Goal: Information Seeking & Learning: Check status

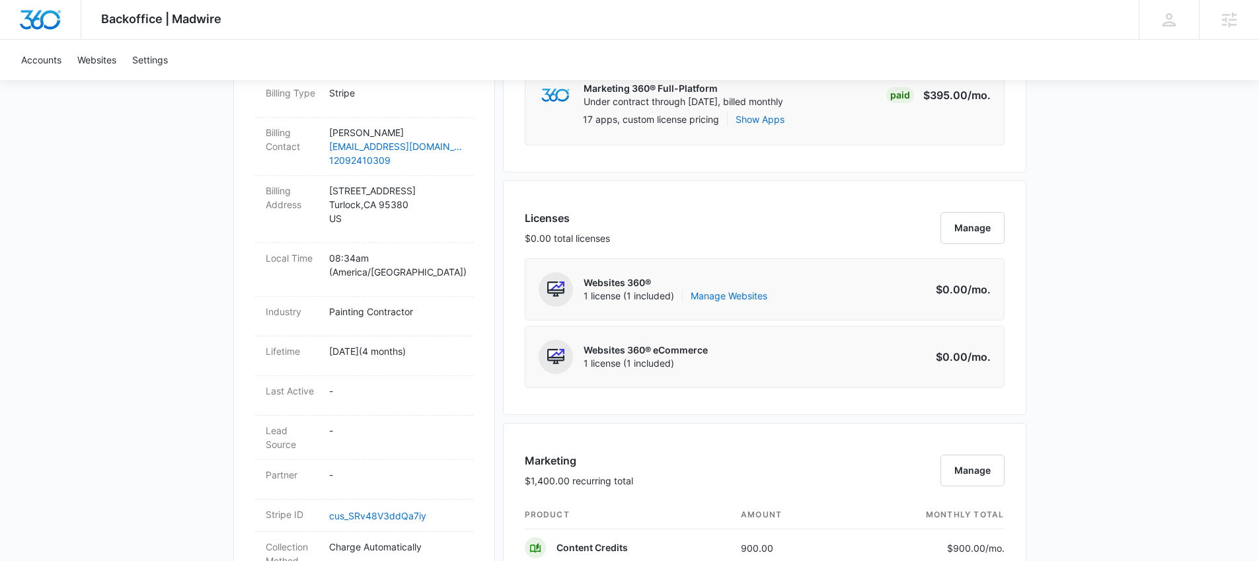
scroll to position [644, 0]
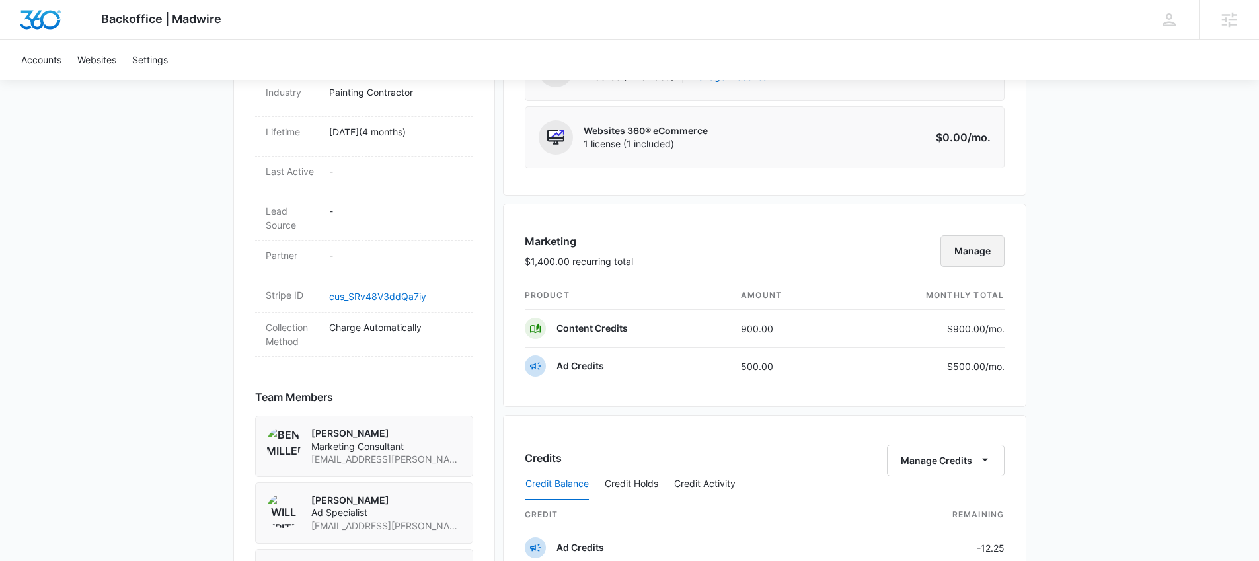
click at [986, 261] on button "Manage" at bounding box center [972, 251] width 64 height 32
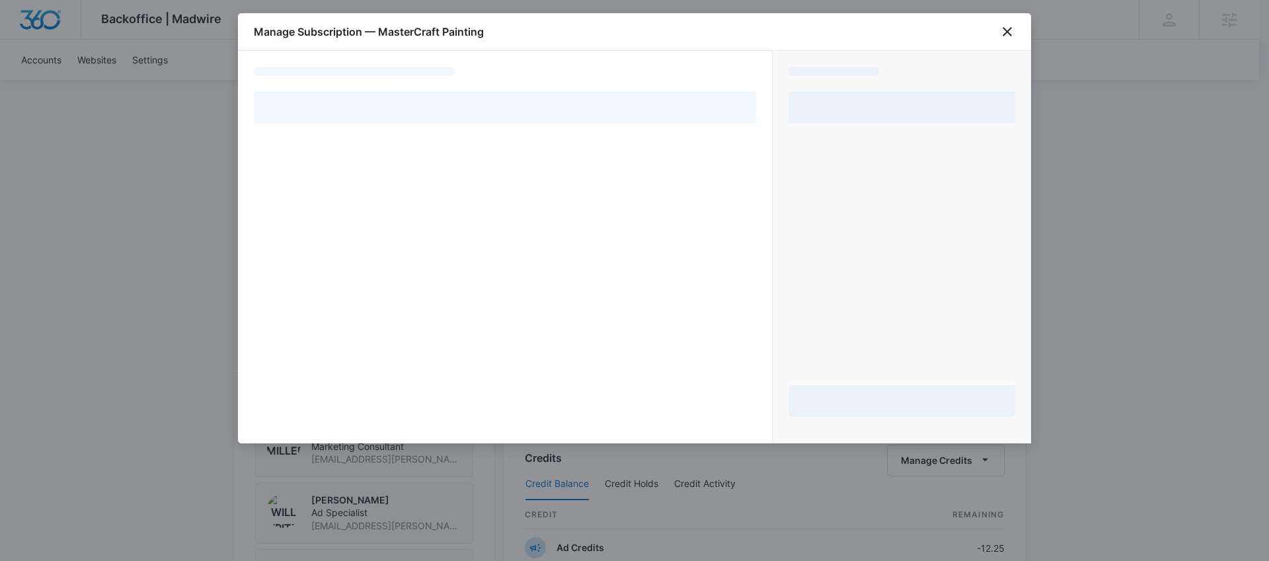
select select "pm_1RX1GvA4n8RTgNjUhxoPWCbF"
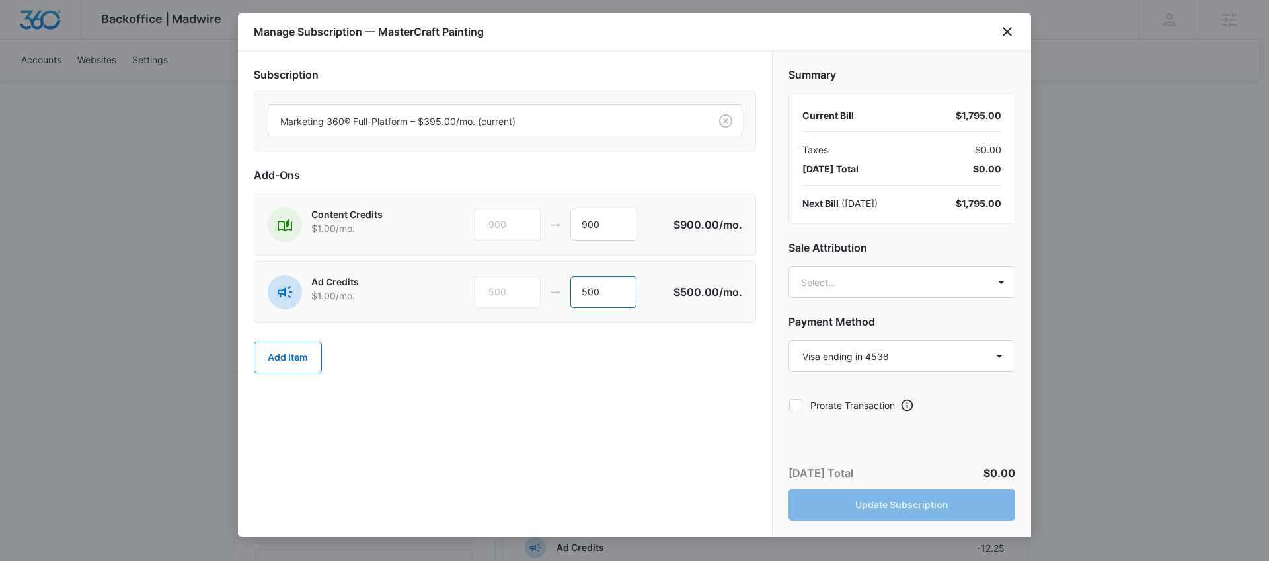
drag, startPoint x: 618, startPoint y: 297, endPoint x: 566, endPoint y: 292, distance: 52.4
click at [566, 292] on div "500 500" at bounding box center [573, 292] width 199 height 32
click at [614, 287] on input "500" at bounding box center [603, 292] width 66 height 32
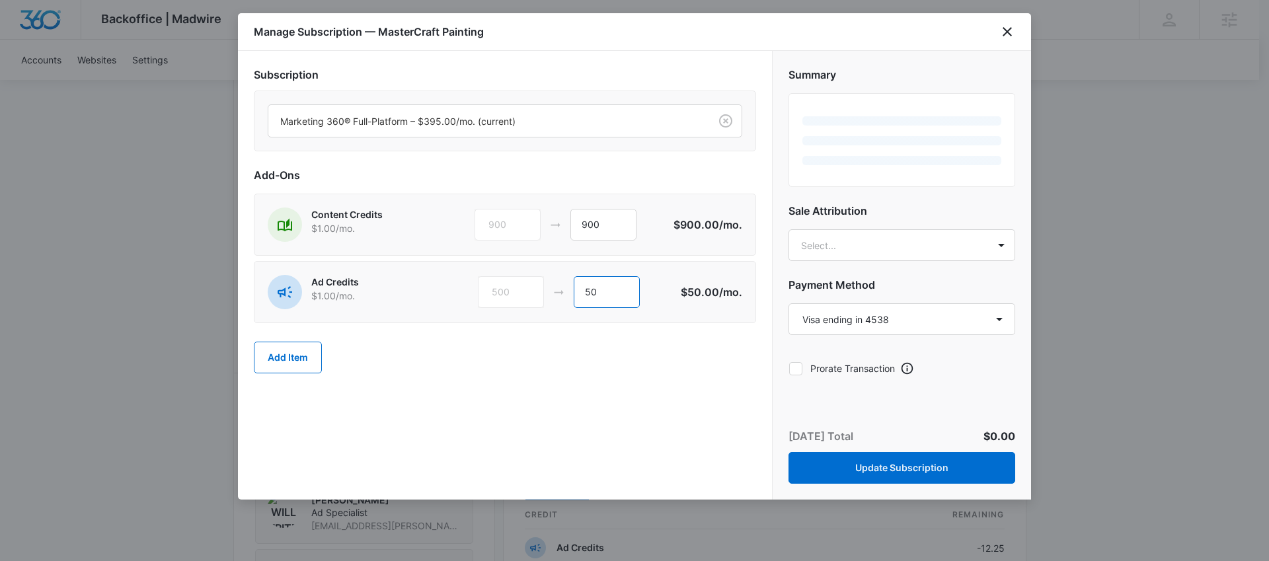
type input "5"
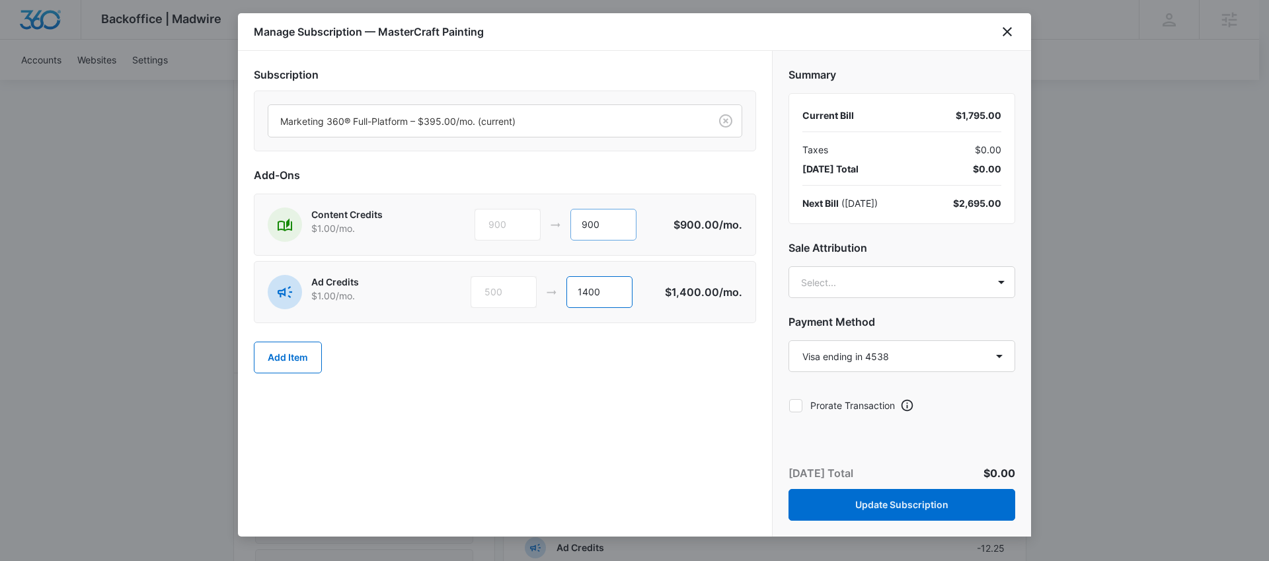
type input "1400"
drag, startPoint x: 603, startPoint y: 224, endPoint x: 538, endPoint y: 221, distance: 64.2
click at [538, 221] on div "900 900" at bounding box center [573, 225] width 199 height 32
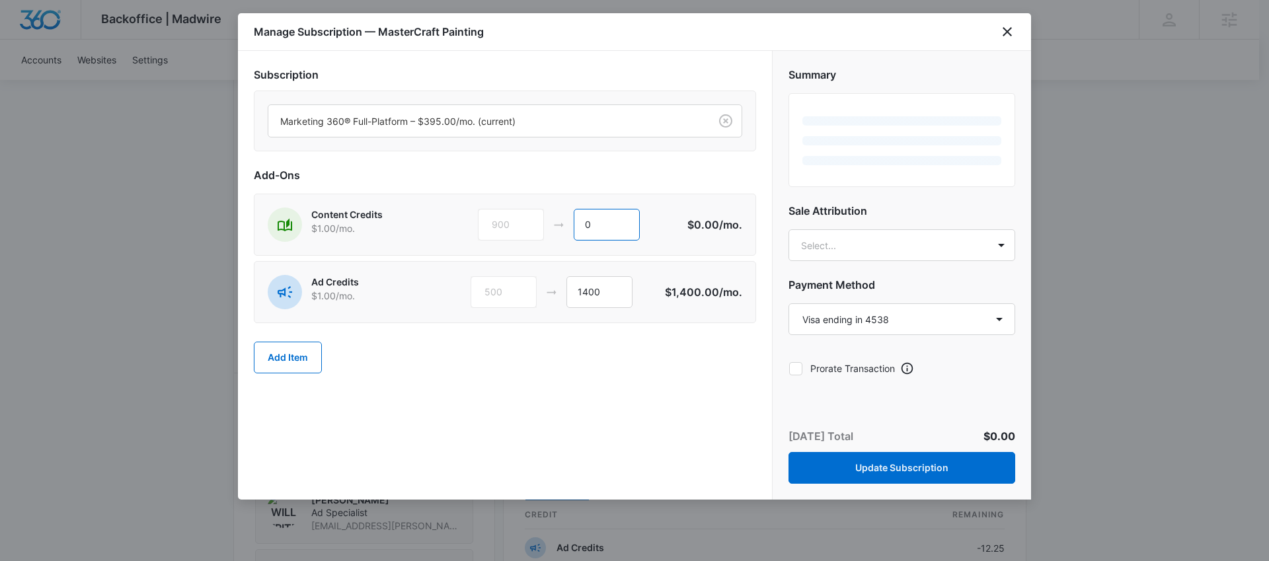
type input "0"
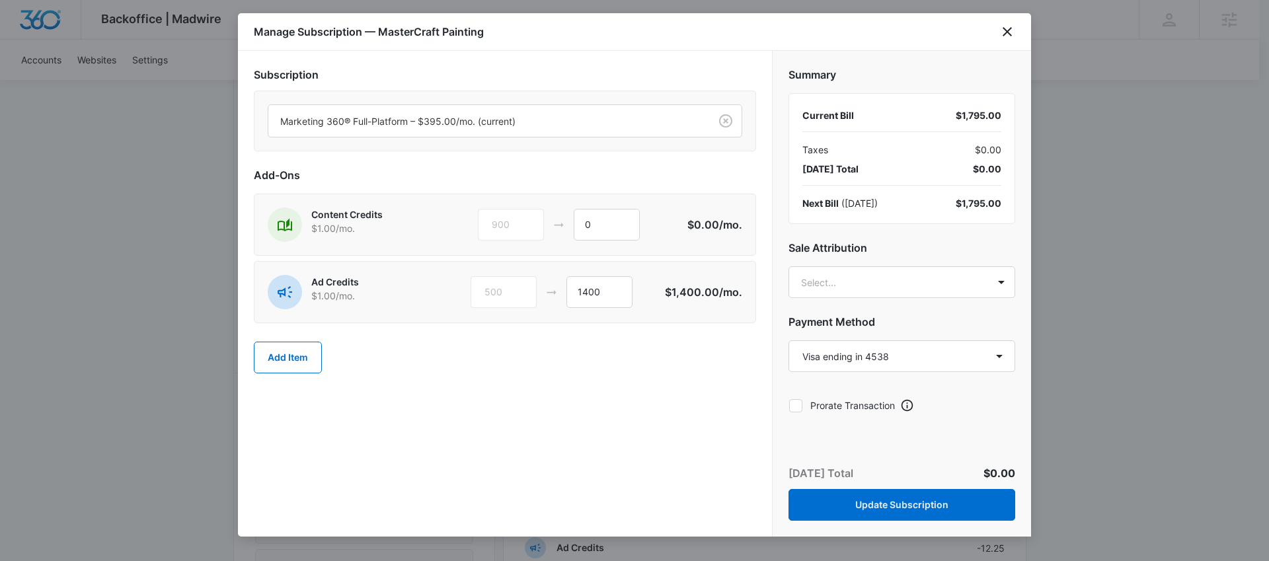
click at [624, 371] on div "Add Item" at bounding box center [505, 357] width 502 height 58
click at [931, 279] on body "Backoffice | Madwire Apps Settings AH Austin Hunt austin.hunt@madwire.com My Pr…" at bounding box center [634, 265] width 1269 height 1818
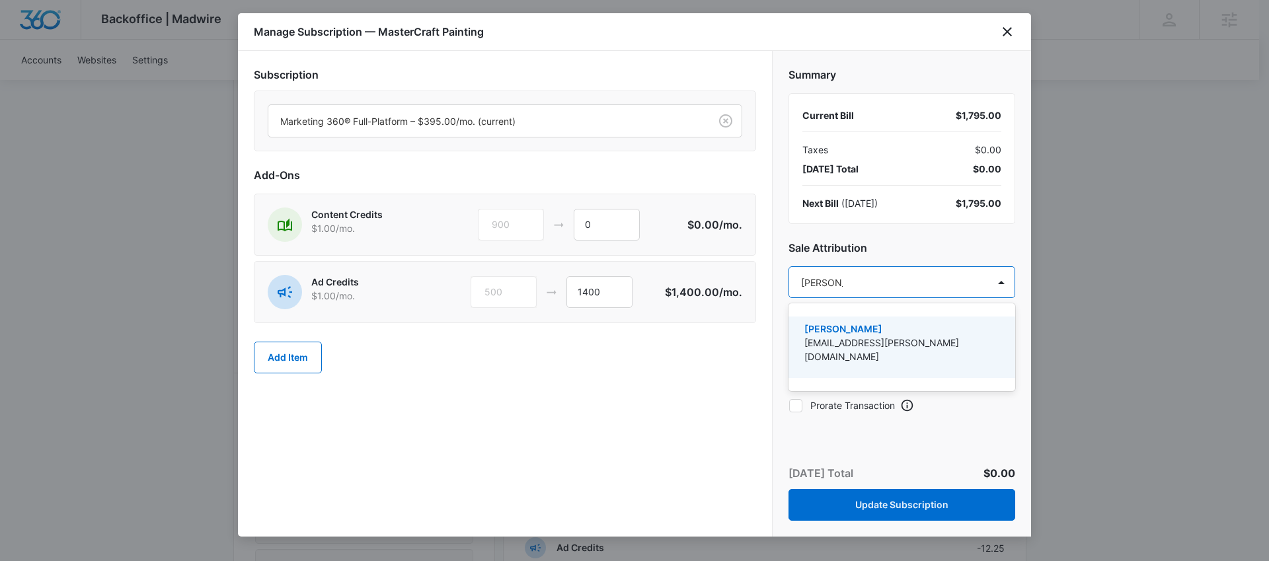
type input "austin hunt"
click at [901, 338] on p "[EMAIL_ADDRESS][PERSON_NAME][DOMAIN_NAME]" at bounding box center [900, 350] width 192 height 28
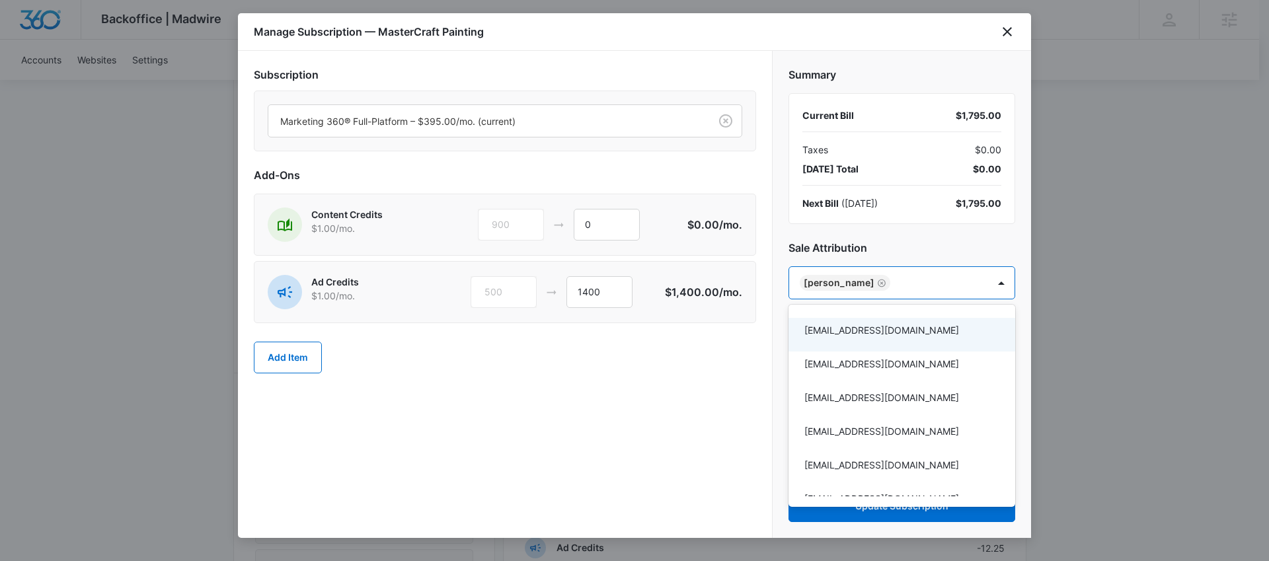
click at [730, 361] on div at bounding box center [634, 280] width 1269 height 561
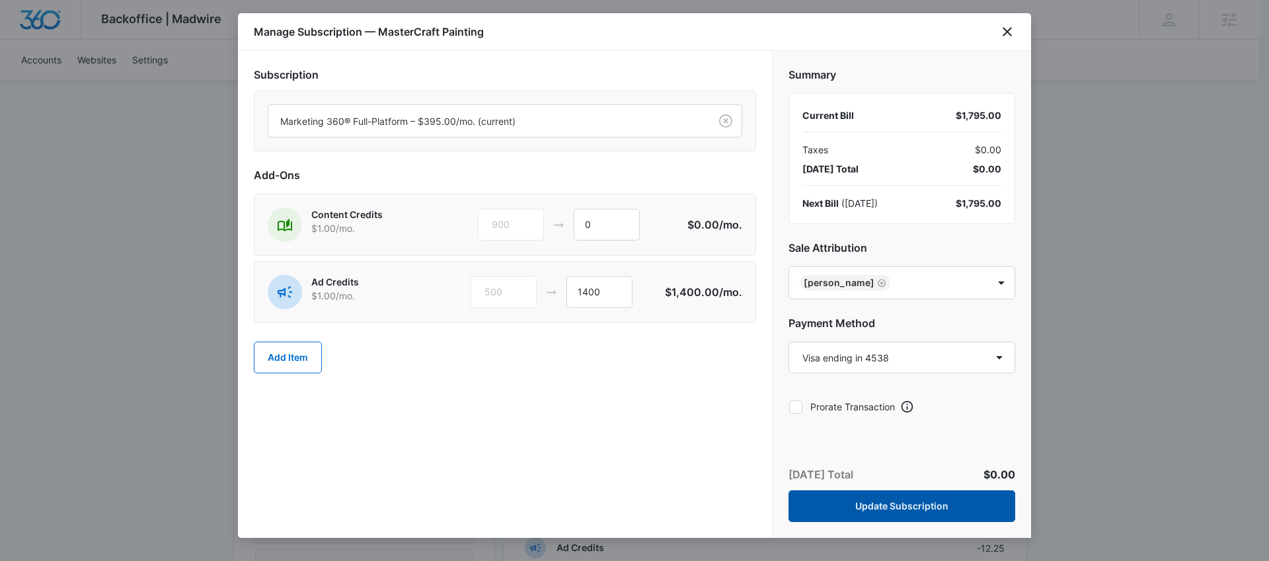
click at [900, 501] on button "Update Subscription" at bounding box center [901, 506] width 227 height 32
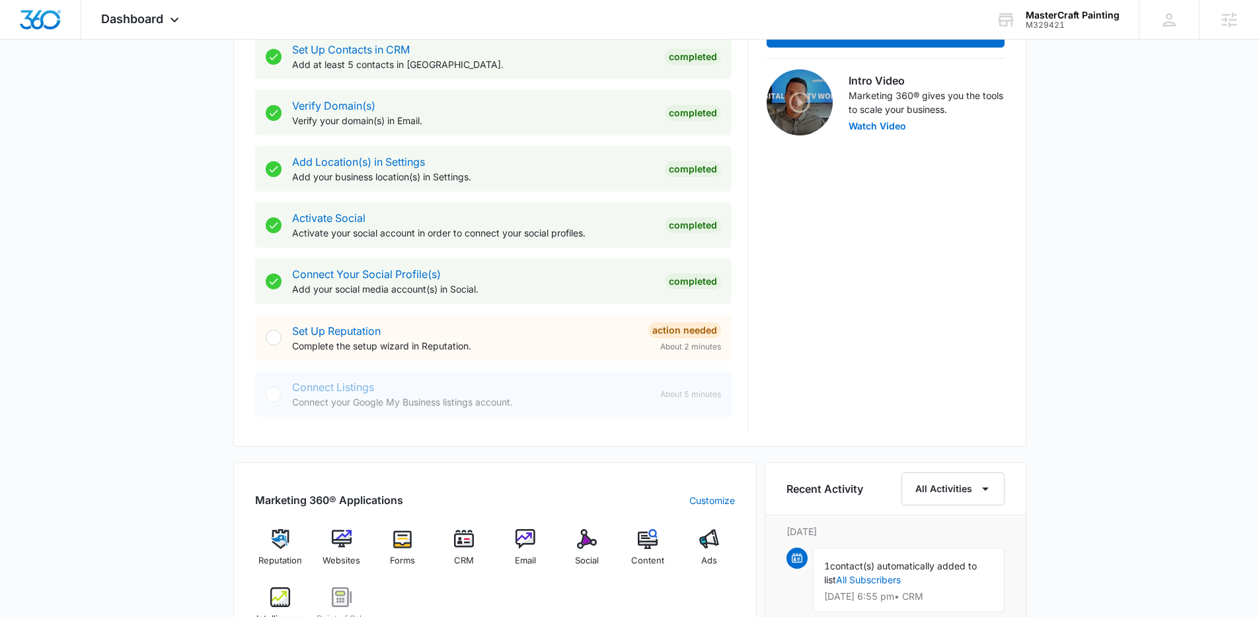
scroll to position [669, 0]
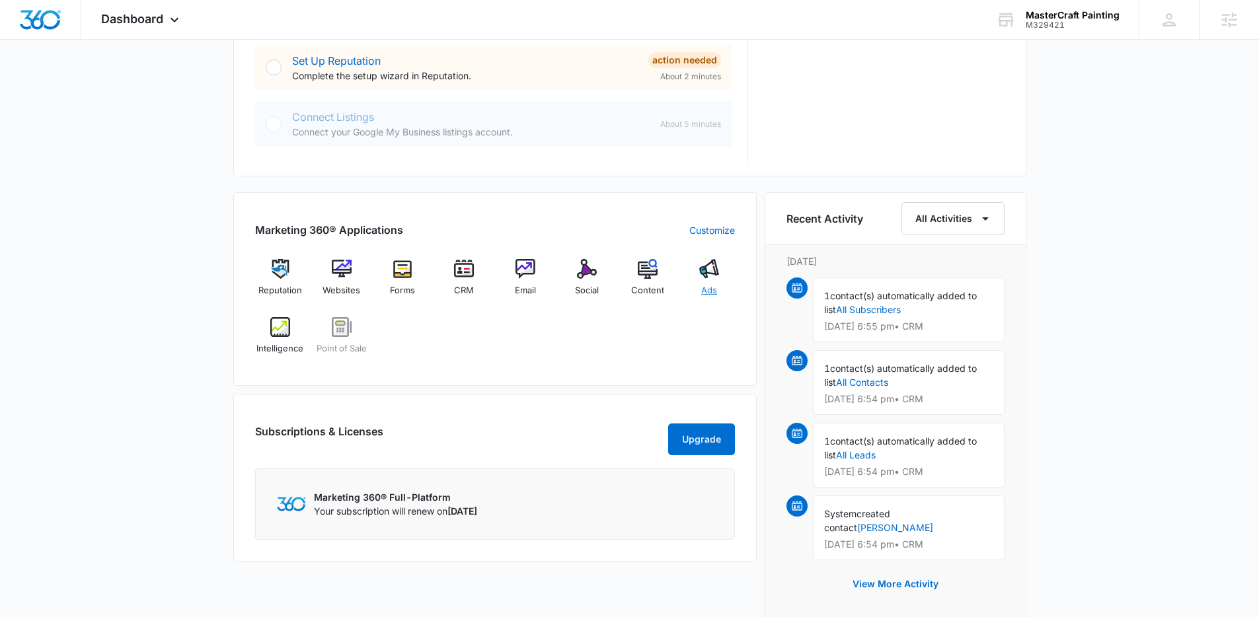
click at [722, 287] on div "Ads" at bounding box center [709, 283] width 51 height 48
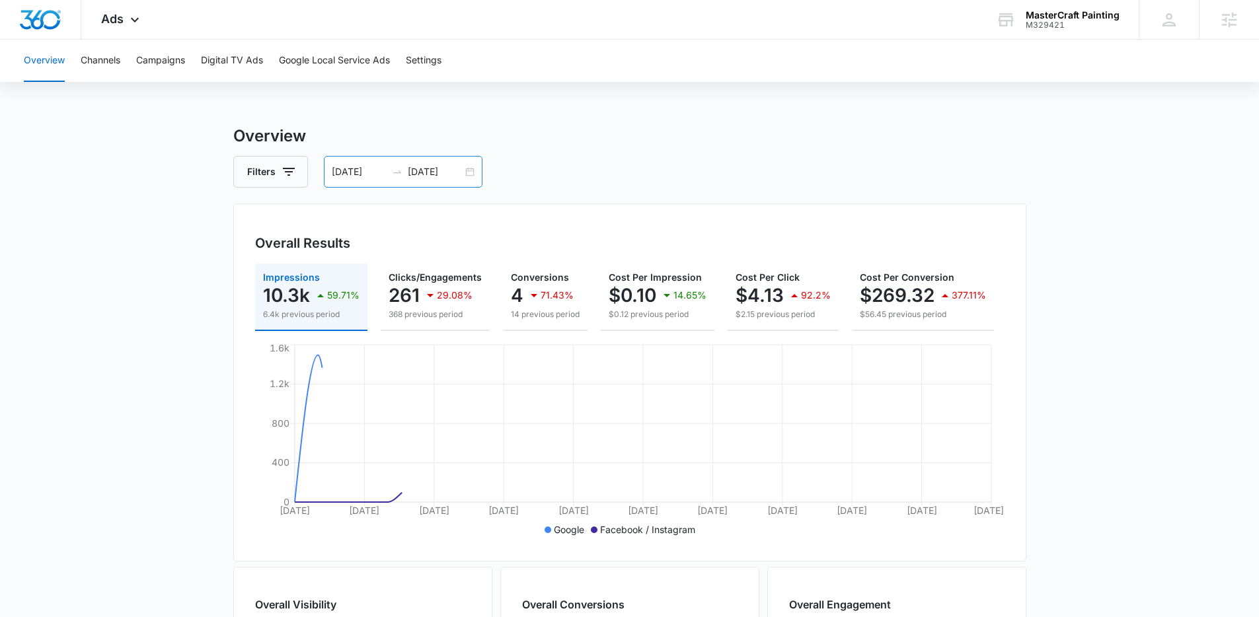
click at [474, 173] on div "07/30/2025 08/29/2025" at bounding box center [403, 172] width 159 height 32
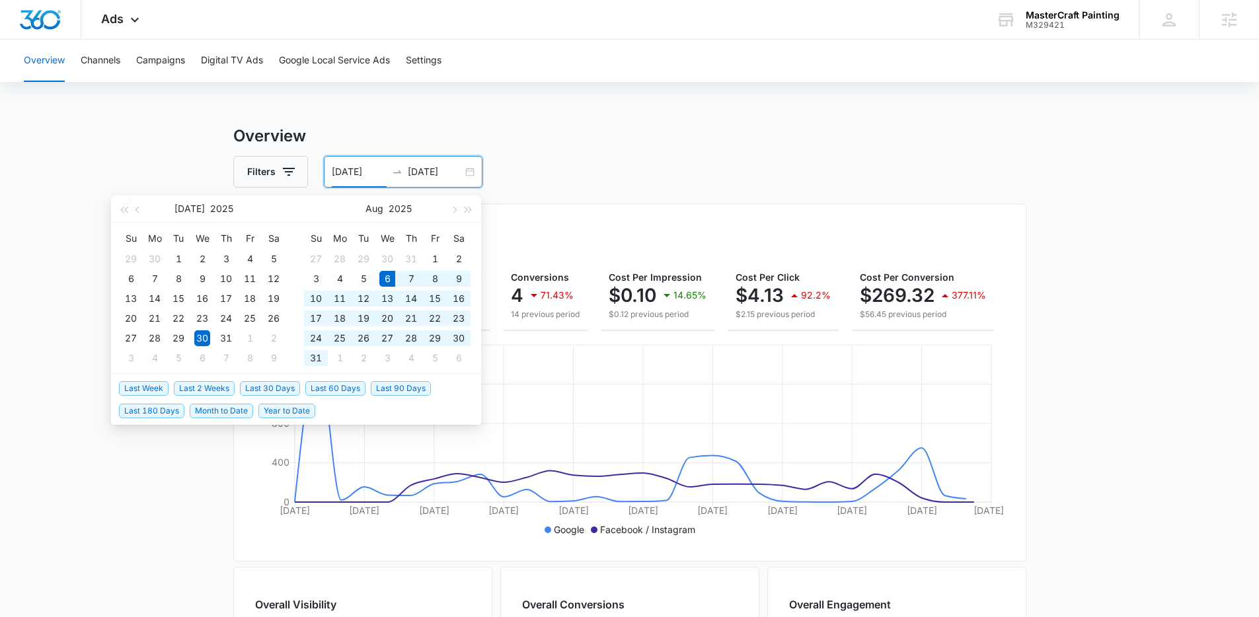
click at [270, 392] on span "Last 30 Days" at bounding box center [270, 388] width 60 height 15
type input "08/06/2025"
type input "09/05/2025"
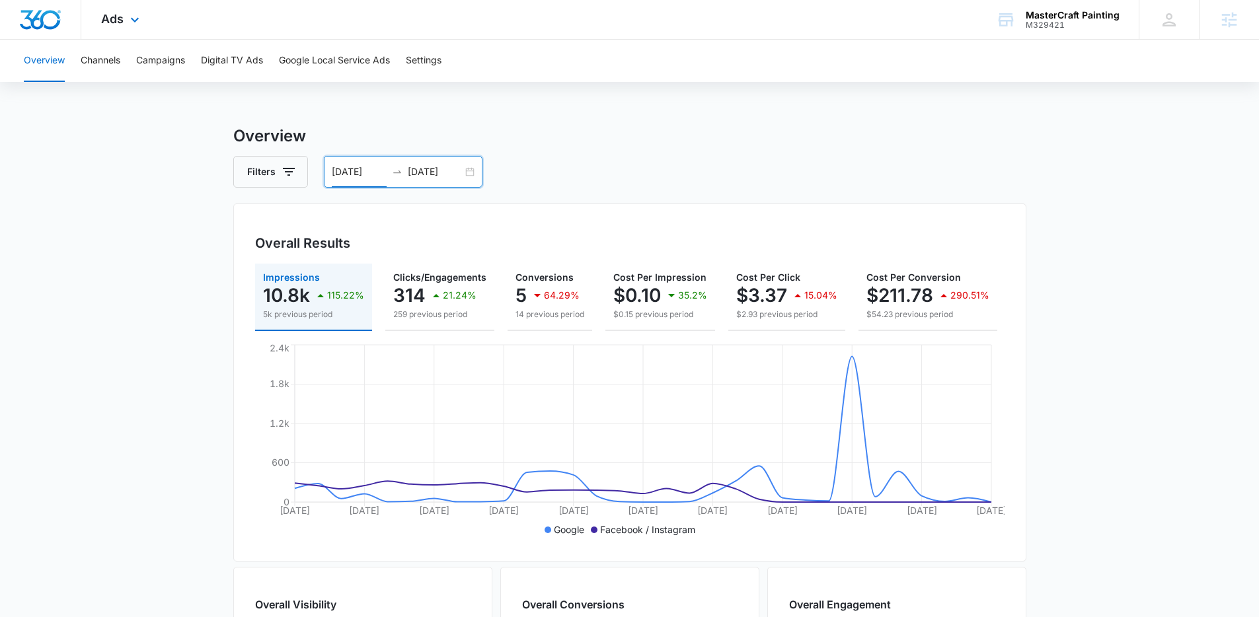
click at [141, 31] on div "Ads Apps Reputation Websites Forms CRM Email Social POS Content Ads Intelligenc…" at bounding box center [121, 19] width 81 height 39
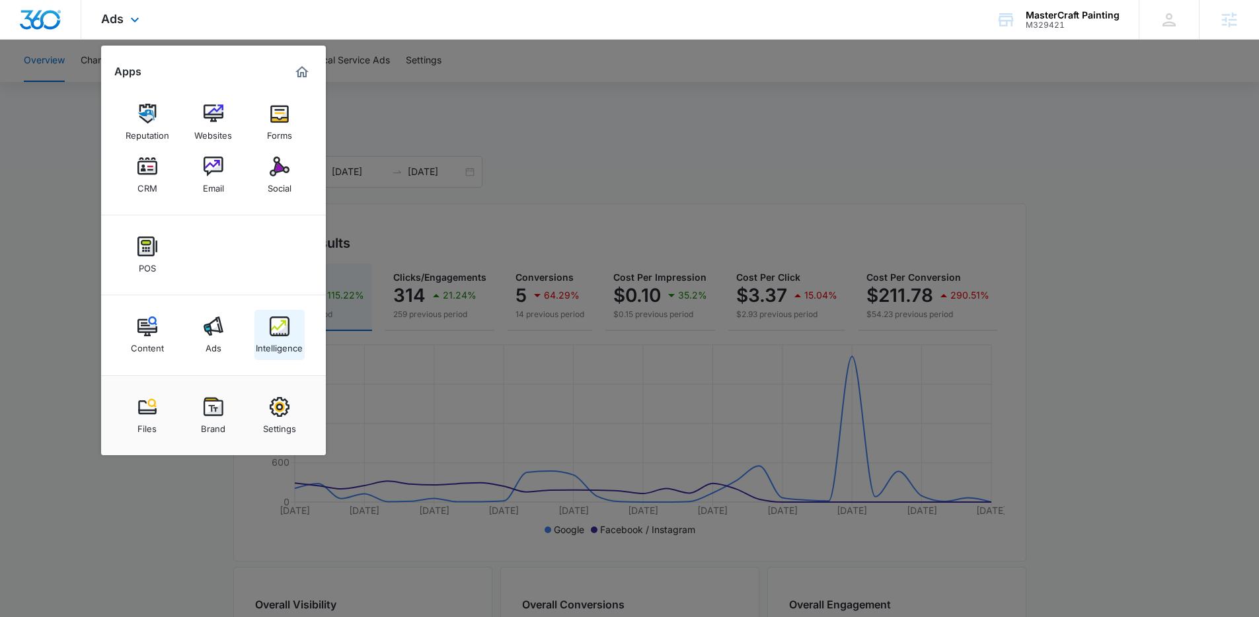
click at [270, 336] on img at bounding box center [280, 326] width 20 height 20
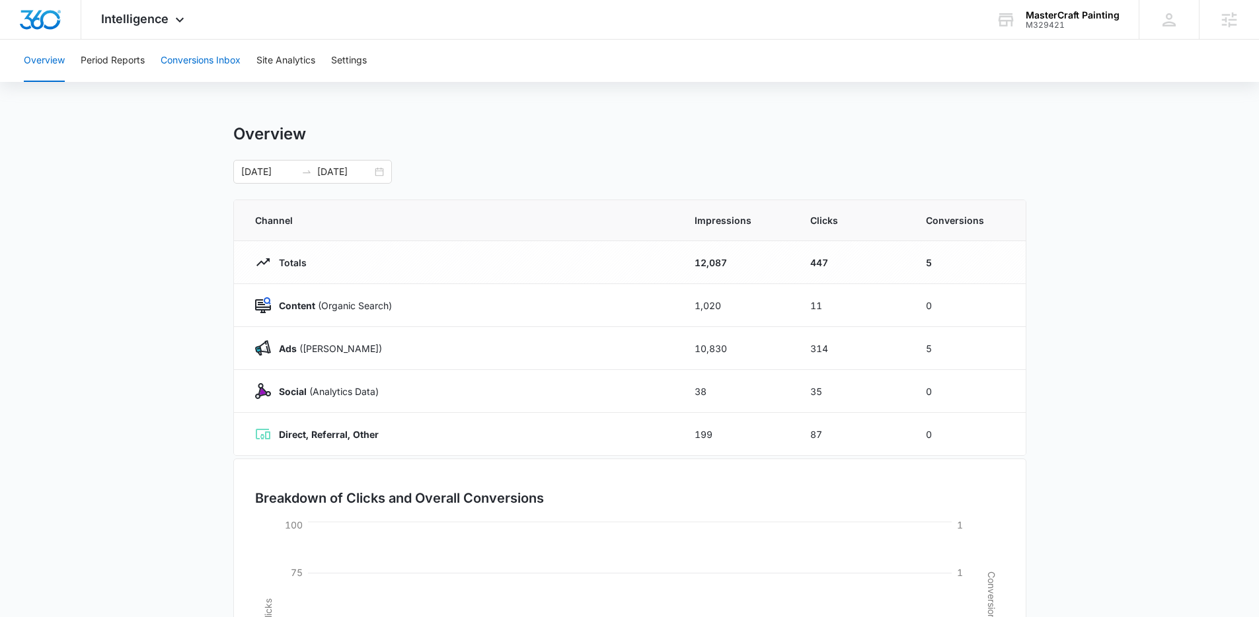
click at [200, 61] on button "Conversions Inbox" at bounding box center [201, 61] width 80 height 42
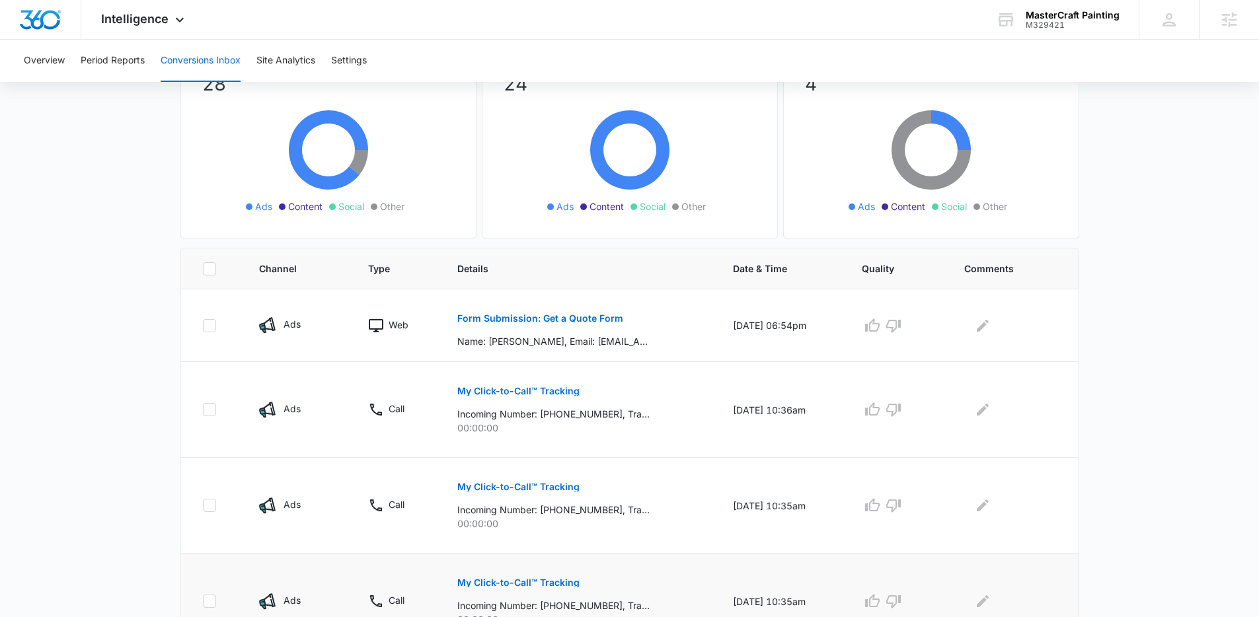
scroll to position [47, 0]
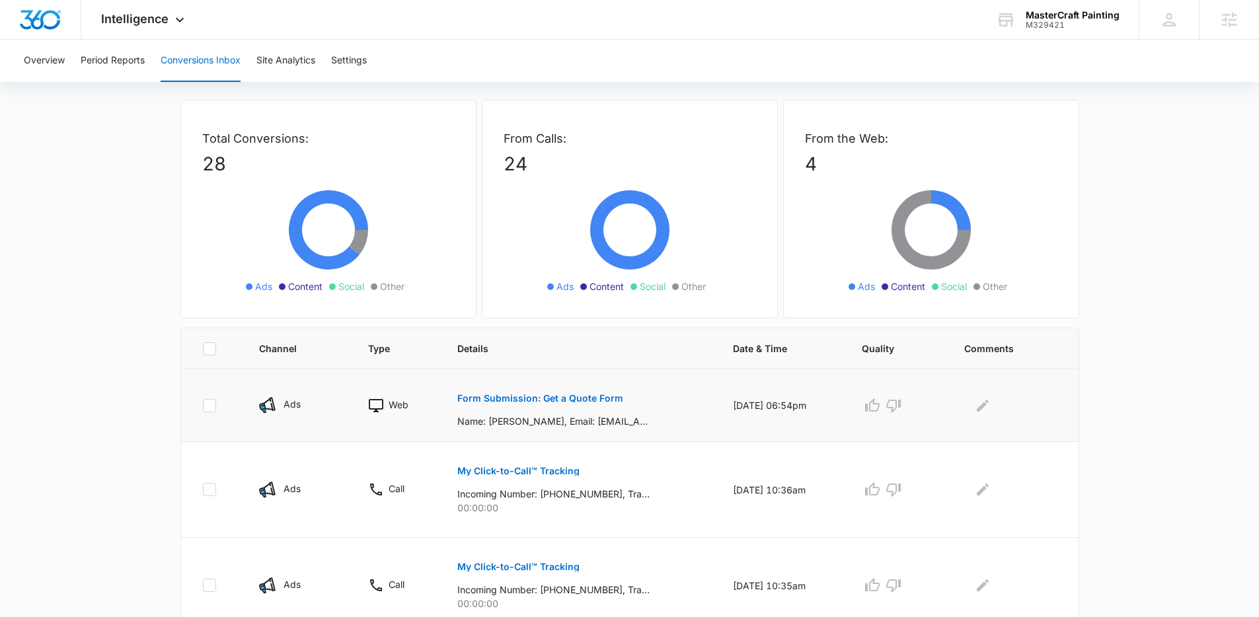
click at [505, 399] on p "Form Submission: Get a Quote Form" at bounding box center [540, 398] width 166 height 9
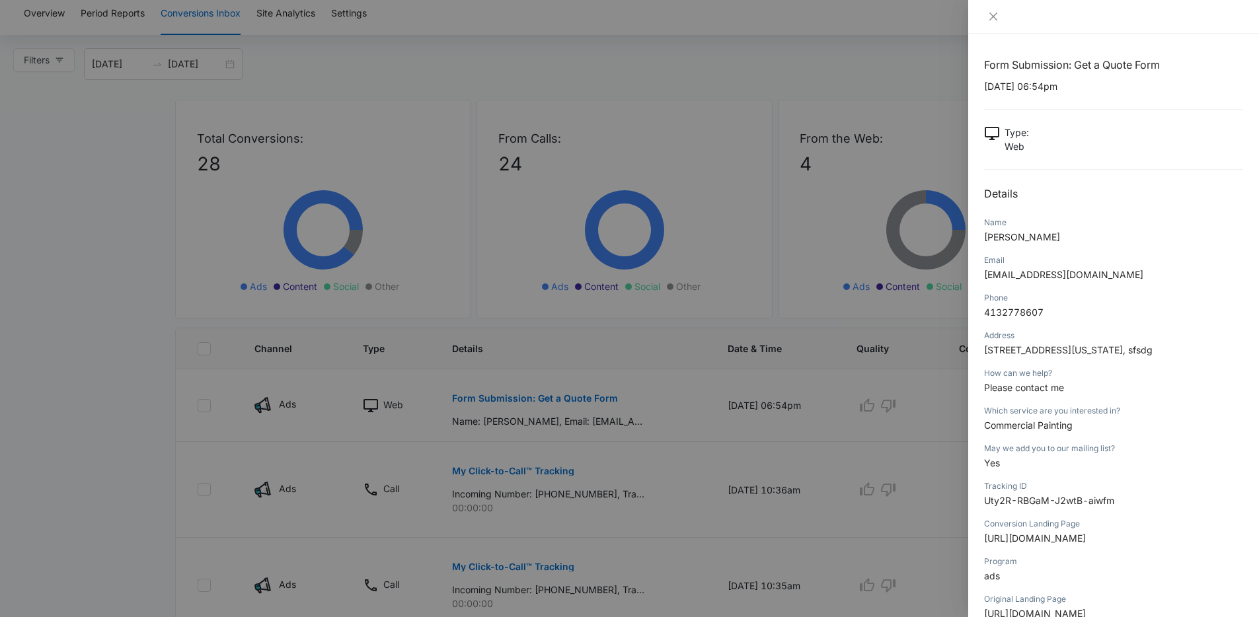
click at [765, 110] on div at bounding box center [629, 308] width 1259 height 617
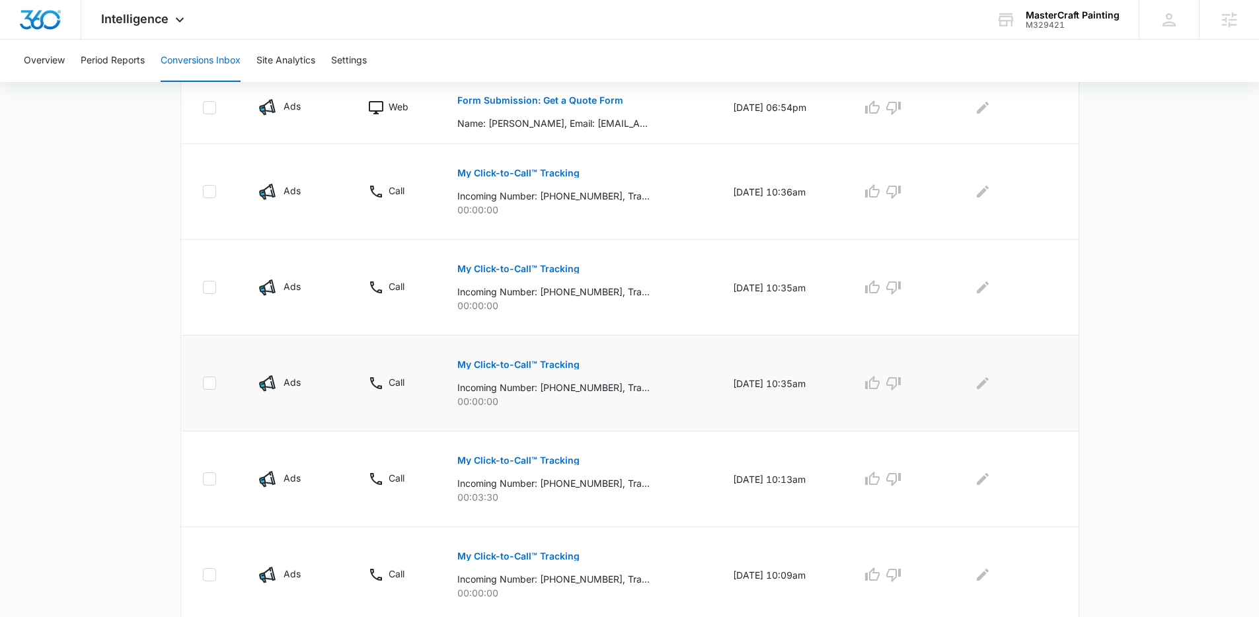
scroll to position [416, 0]
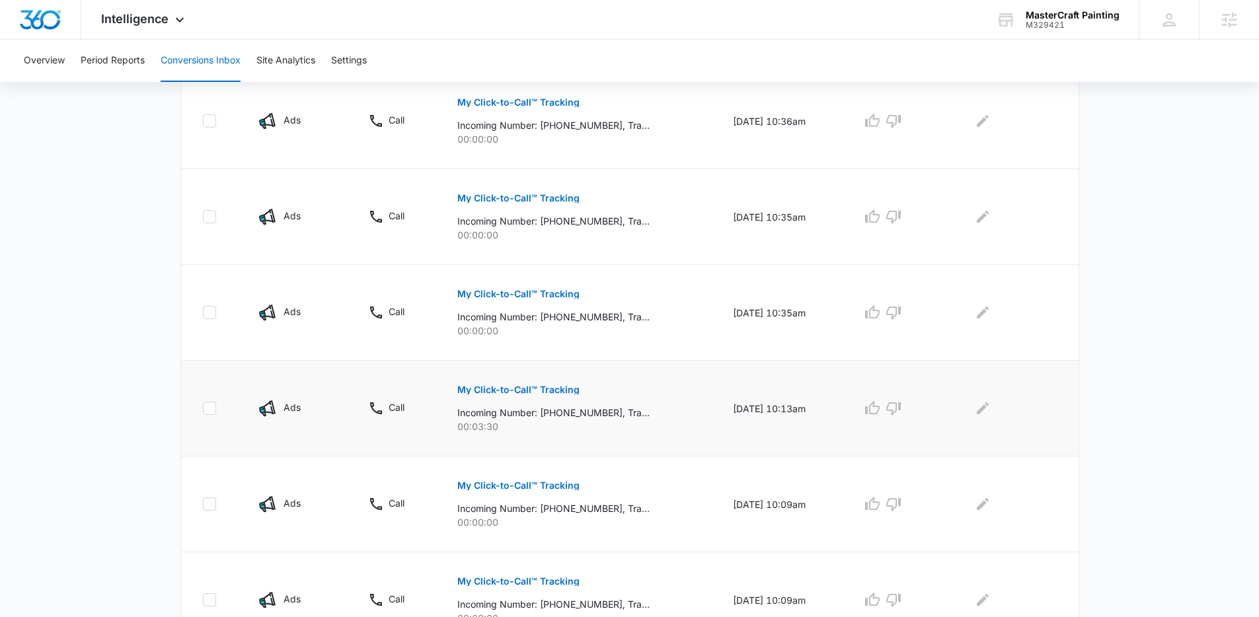
click at [537, 385] on p "My Click-to-Call™ Tracking" at bounding box center [518, 389] width 122 height 9
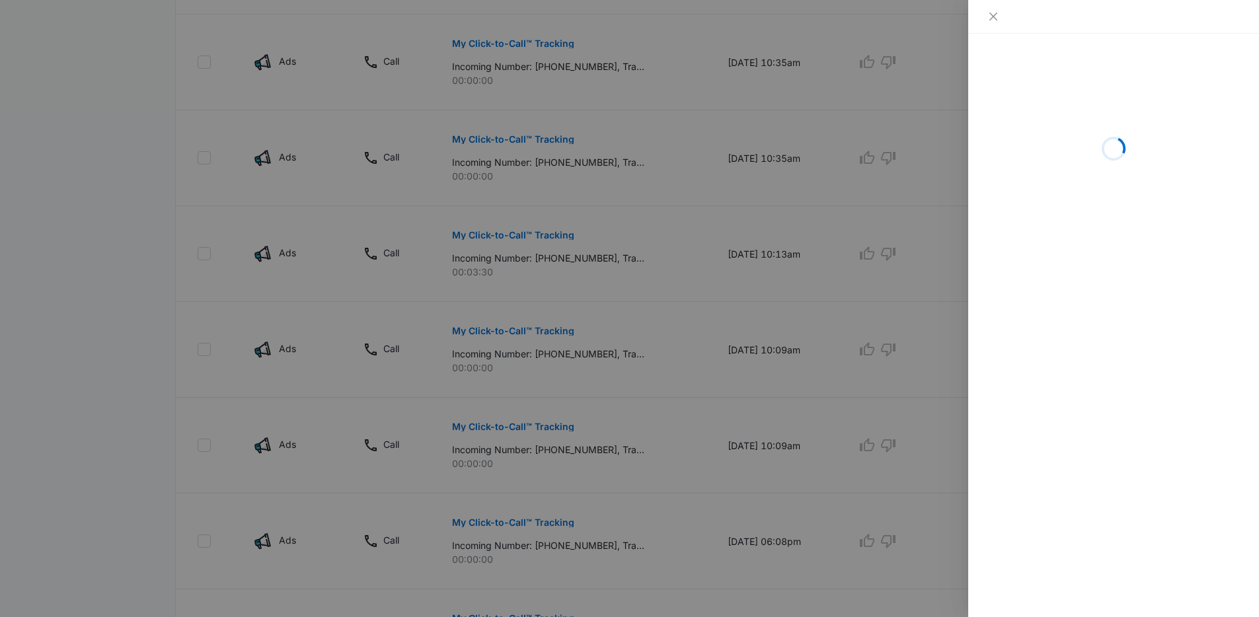
scroll to position [571, 0]
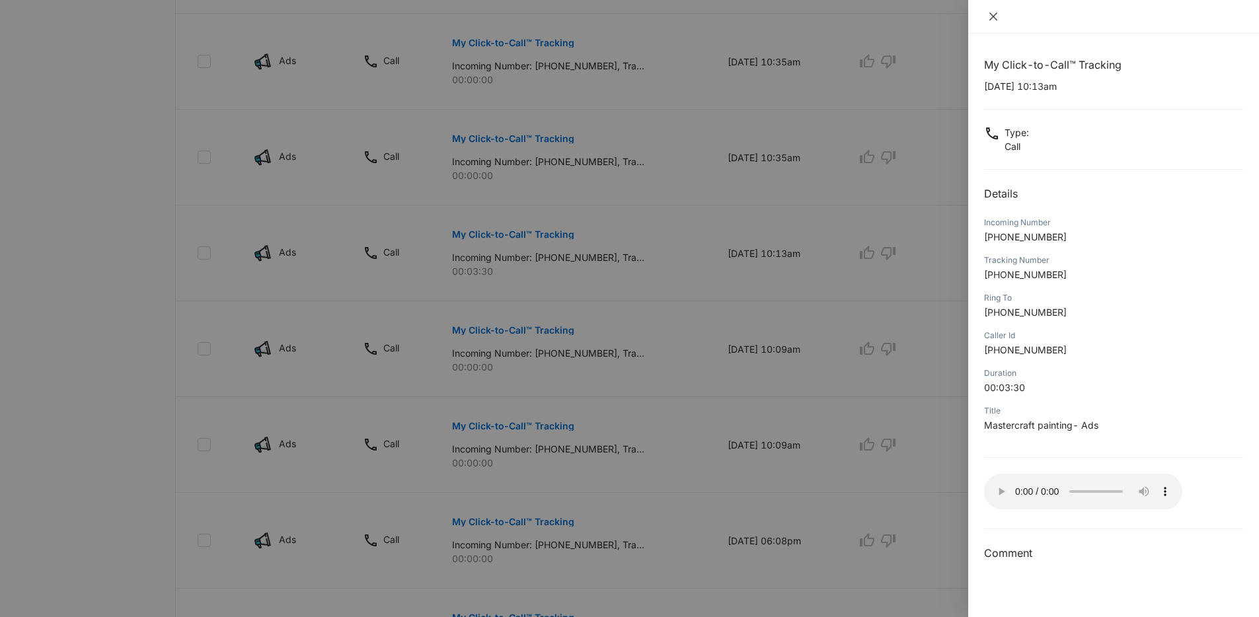
click at [992, 13] on icon "close" at bounding box center [993, 16] width 11 height 11
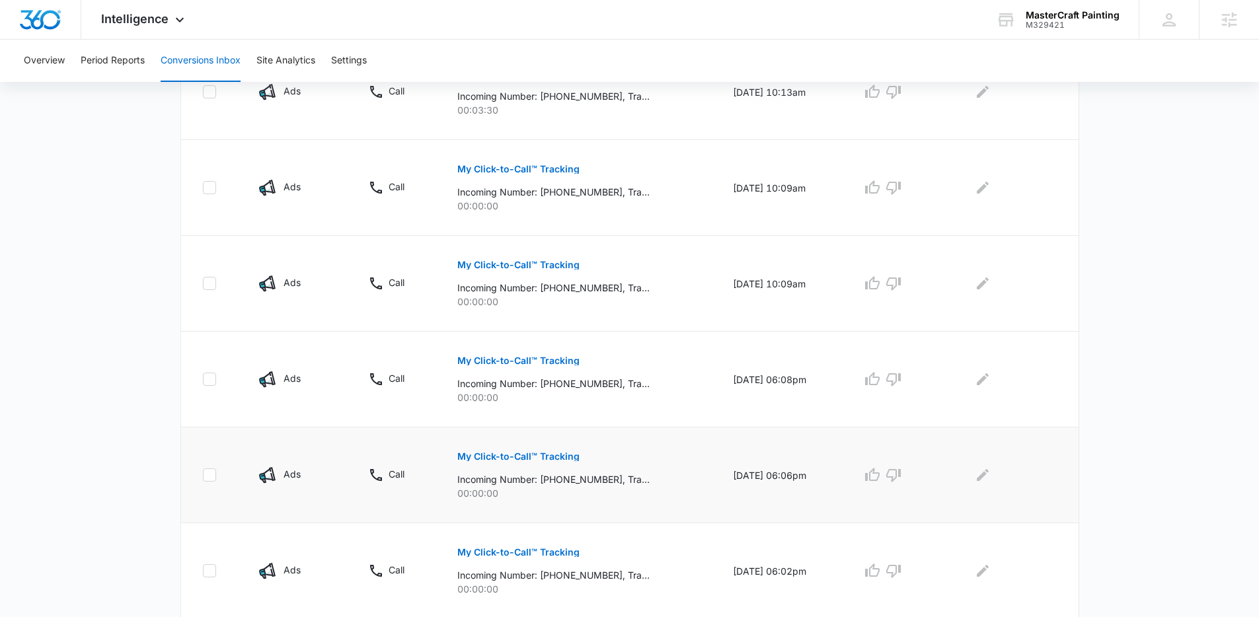
scroll to position [775, 0]
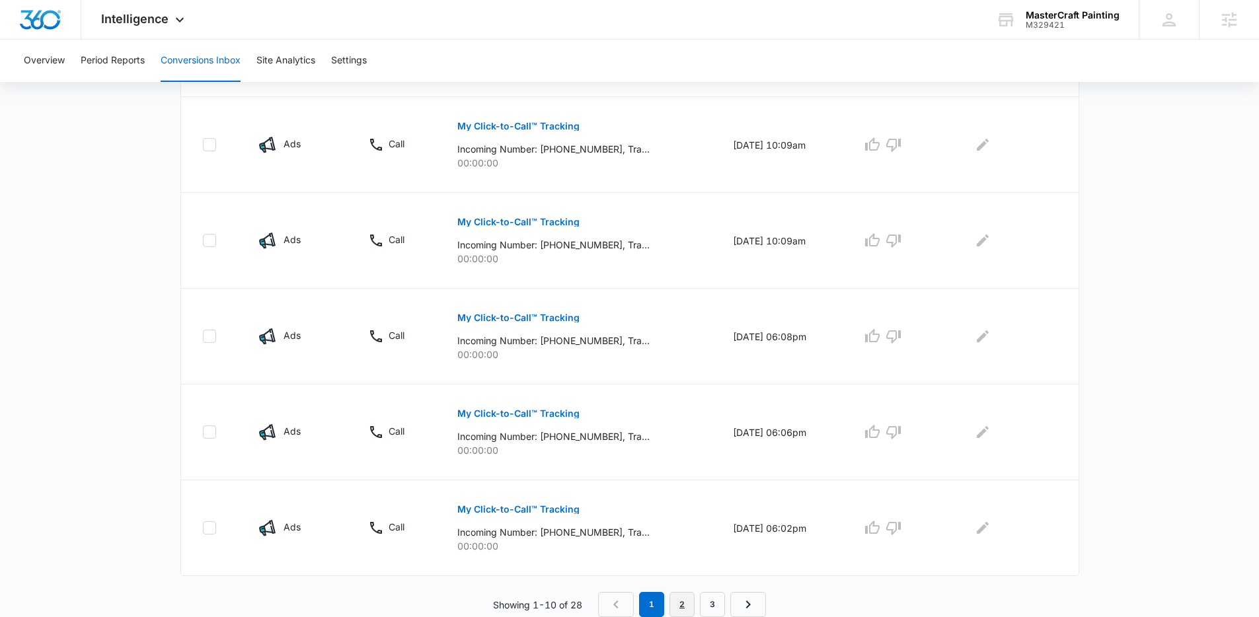
click at [688, 602] on link "2" at bounding box center [681, 604] width 25 height 25
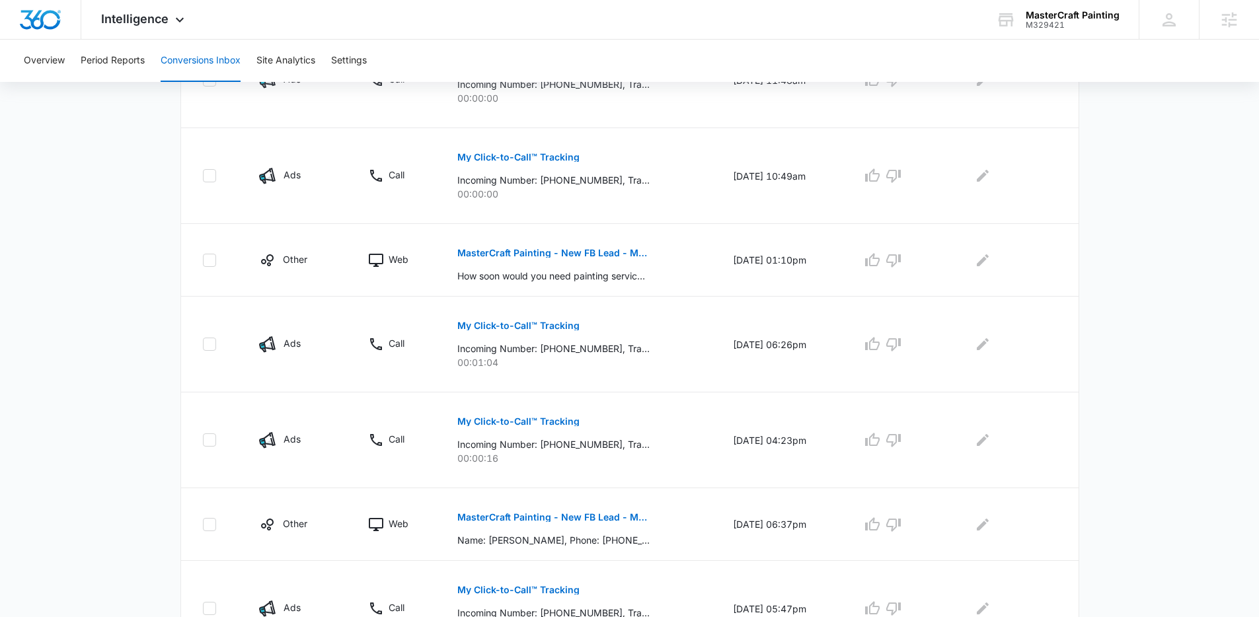
scroll to position [752, 0]
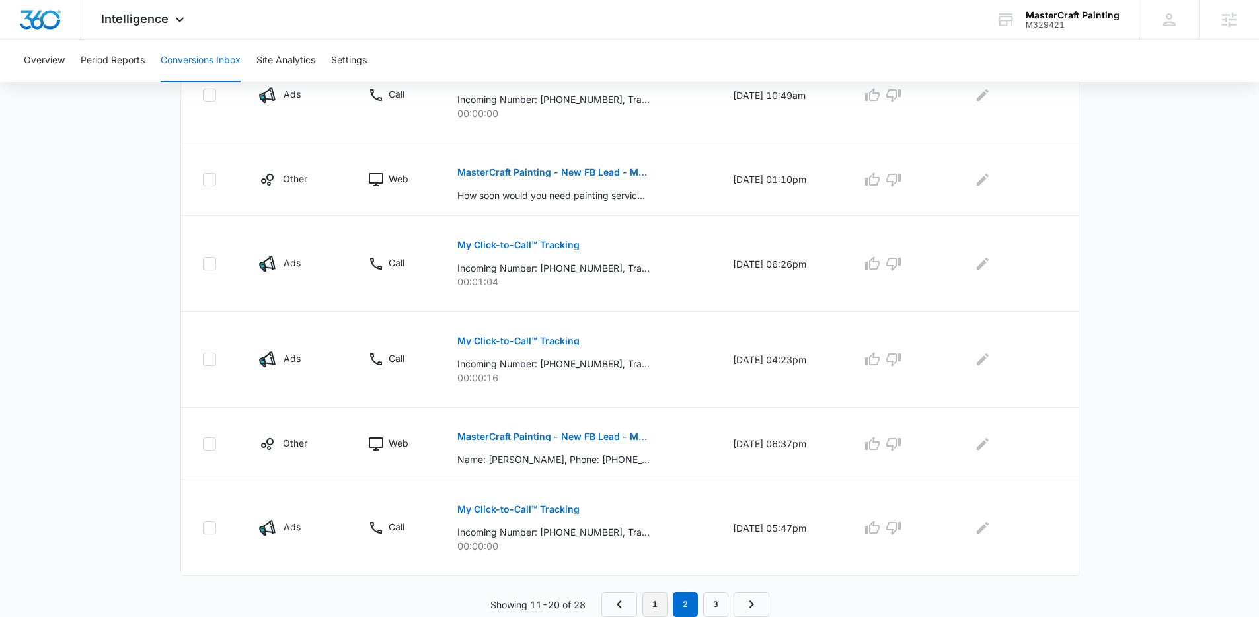
click at [655, 599] on link "1" at bounding box center [654, 604] width 25 height 25
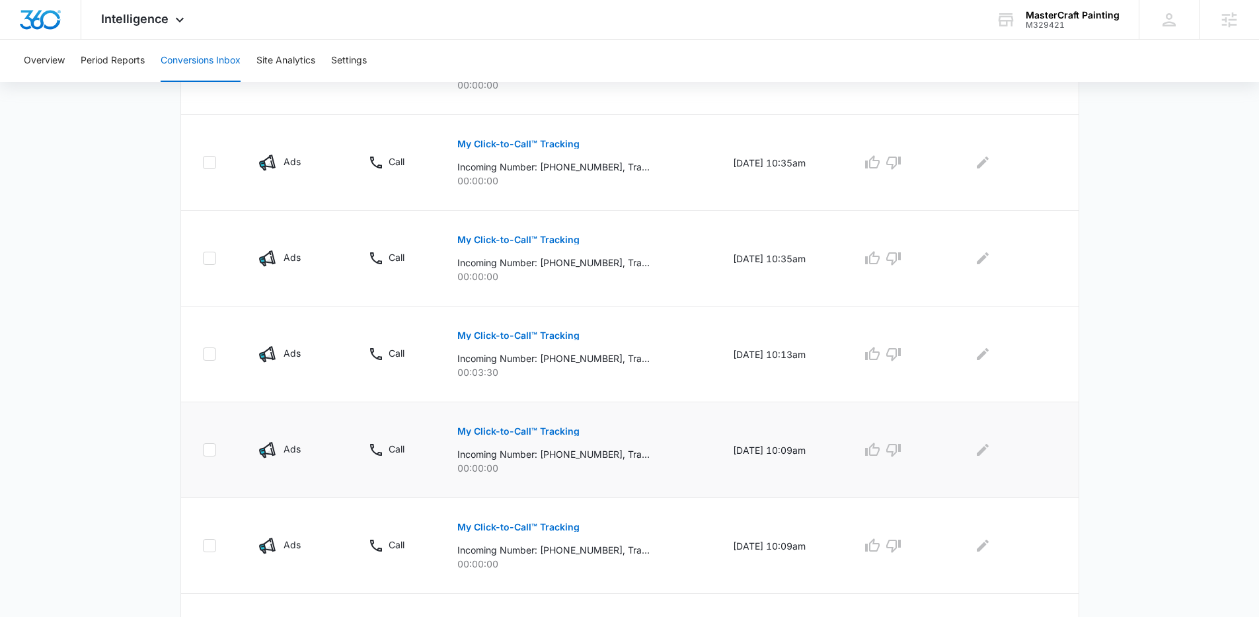
scroll to position [468, 0]
click at [170, 11] on div "Intelligence Apps Reputation Websites Forms CRM Email Social POS Content Ads In…" at bounding box center [144, 19] width 126 height 39
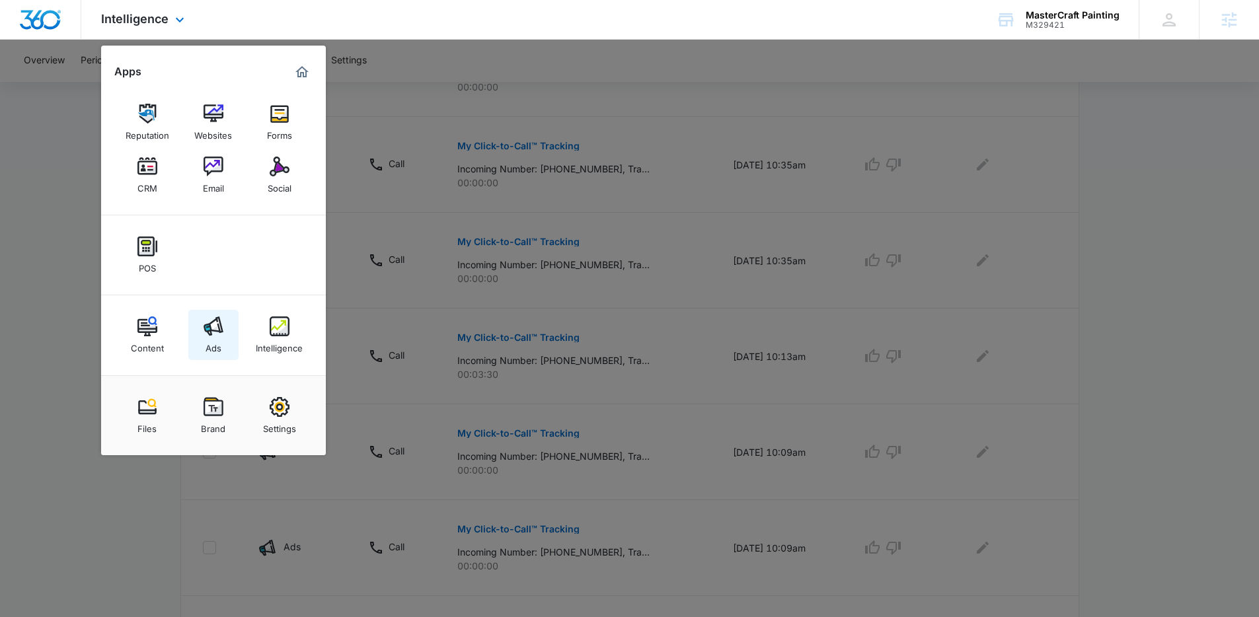
click at [216, 339] on div "Ads" at bounding box center [213, 344] width 16 height 17
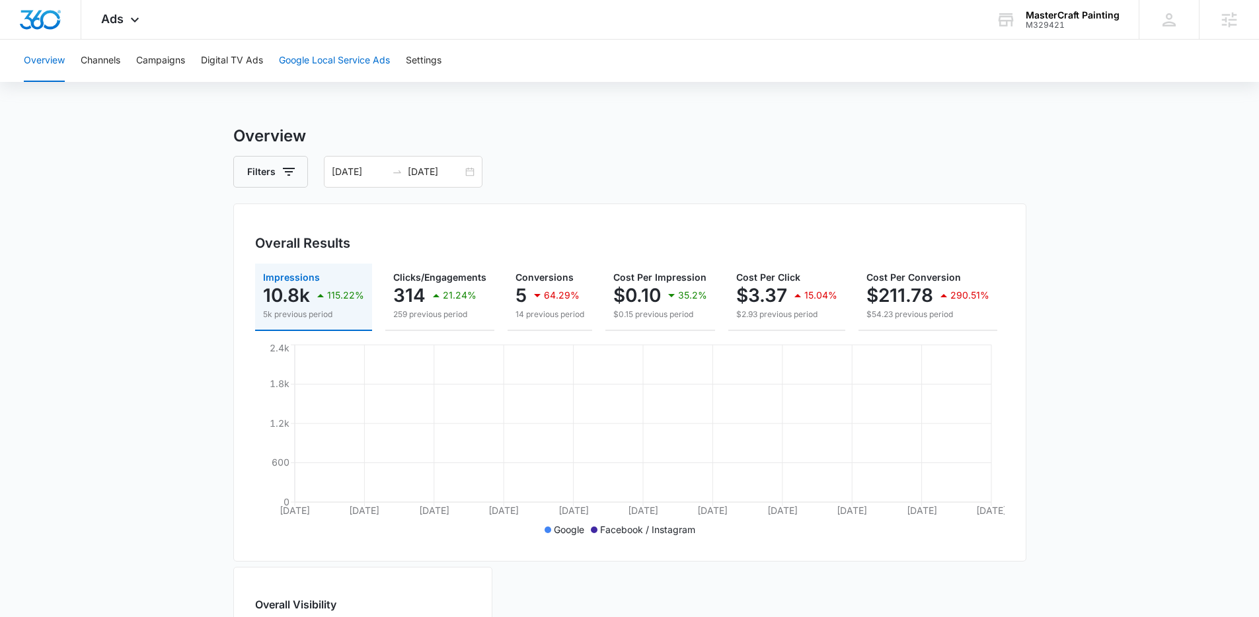
click at [338, 56] on button "Google Local Service Ads" at bounding box center [334, 61] width 111 height 42
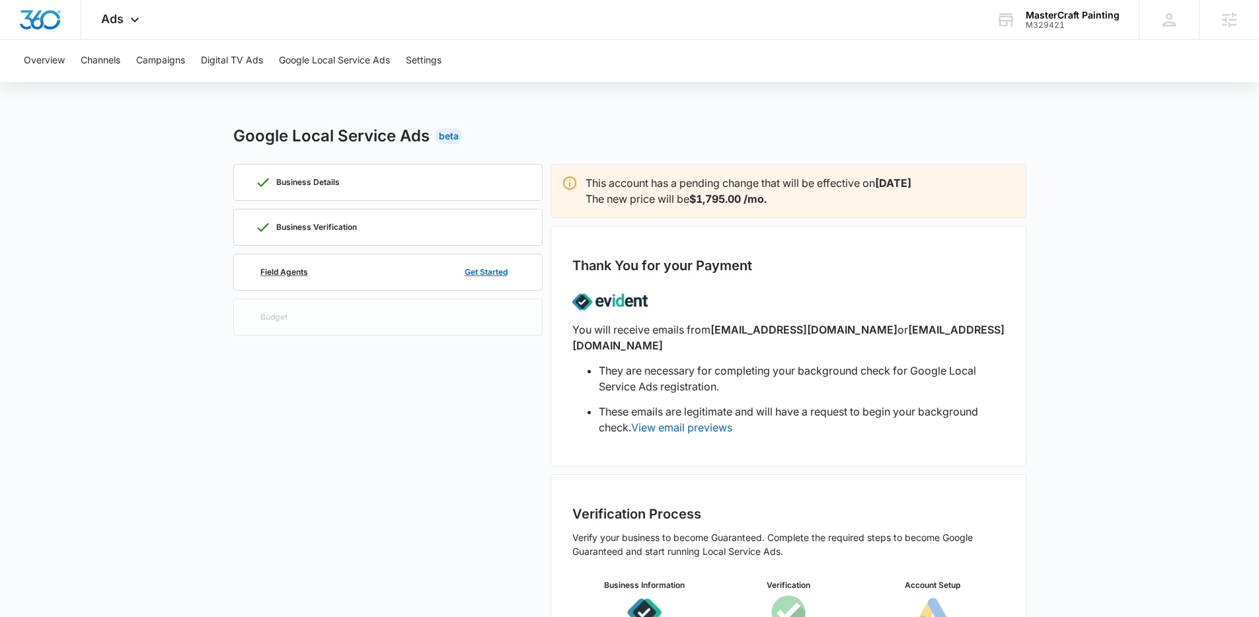
click at [411, 277] on div "Field Agents Get Started" at bounding box center [388, 272] width 266 height 36
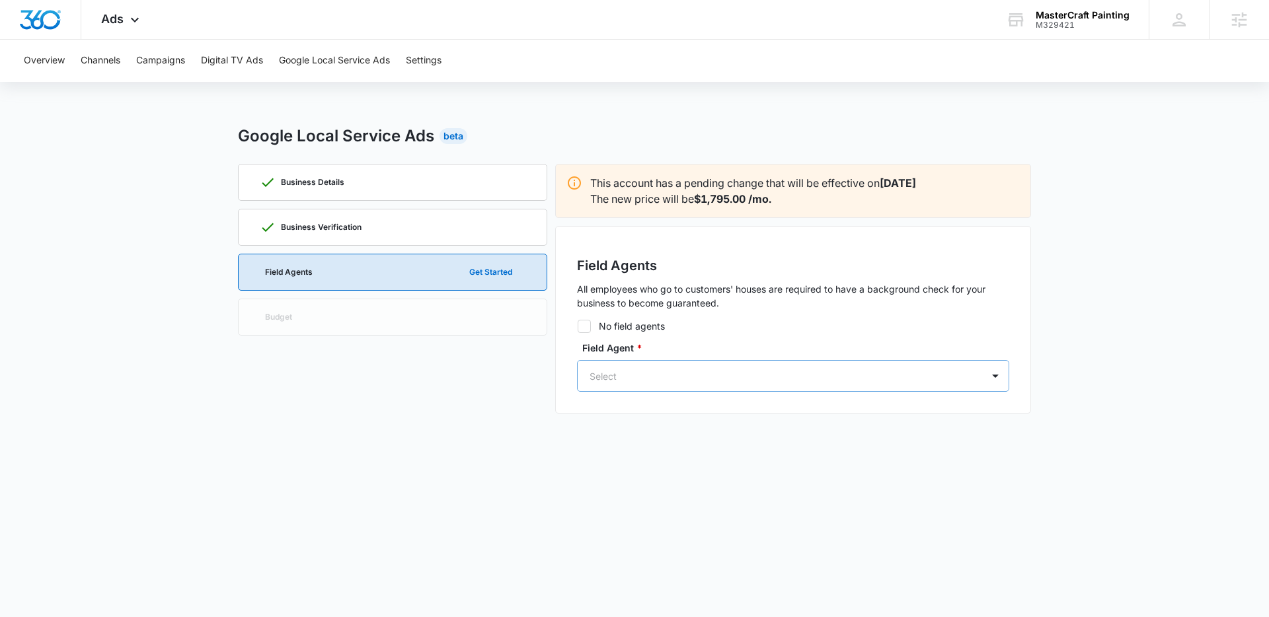
click at [688, 383] on div at bounding box center [776, 376] width 375 height 17
click at [690, 429] on p "[PERSON_NAME]" at bounding box center [715, 429] width 159 height 14
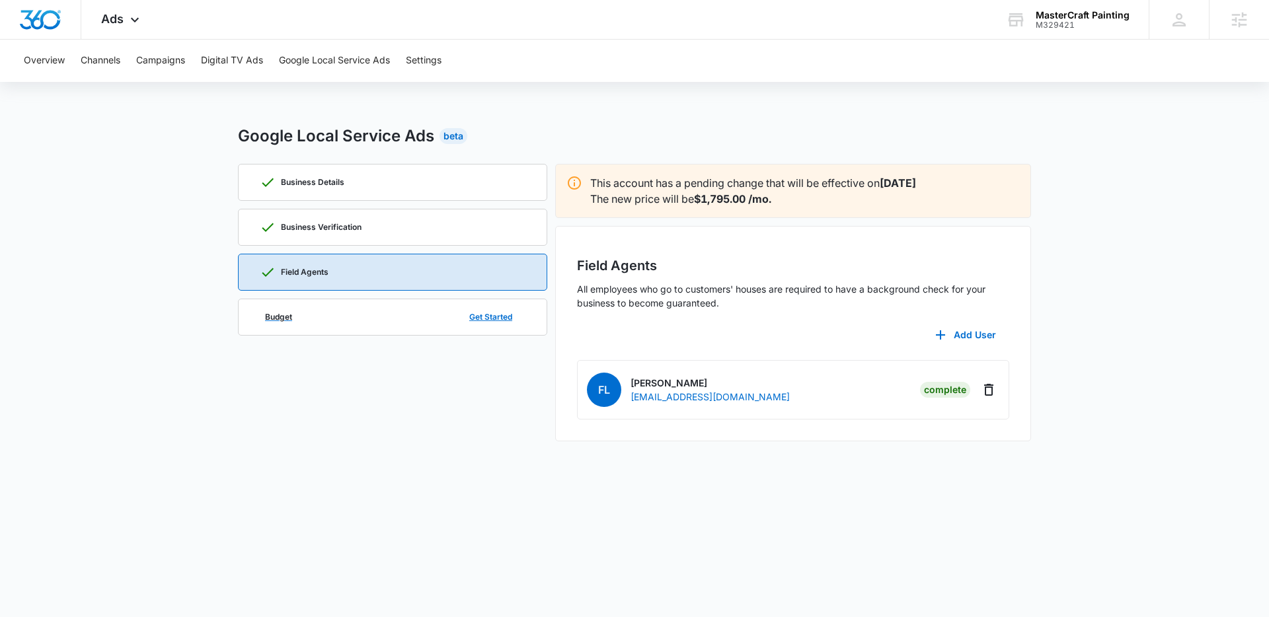
click at [442, 320] on div "Budget Get Started" at bounding box center [393, 317] width 266 height 36
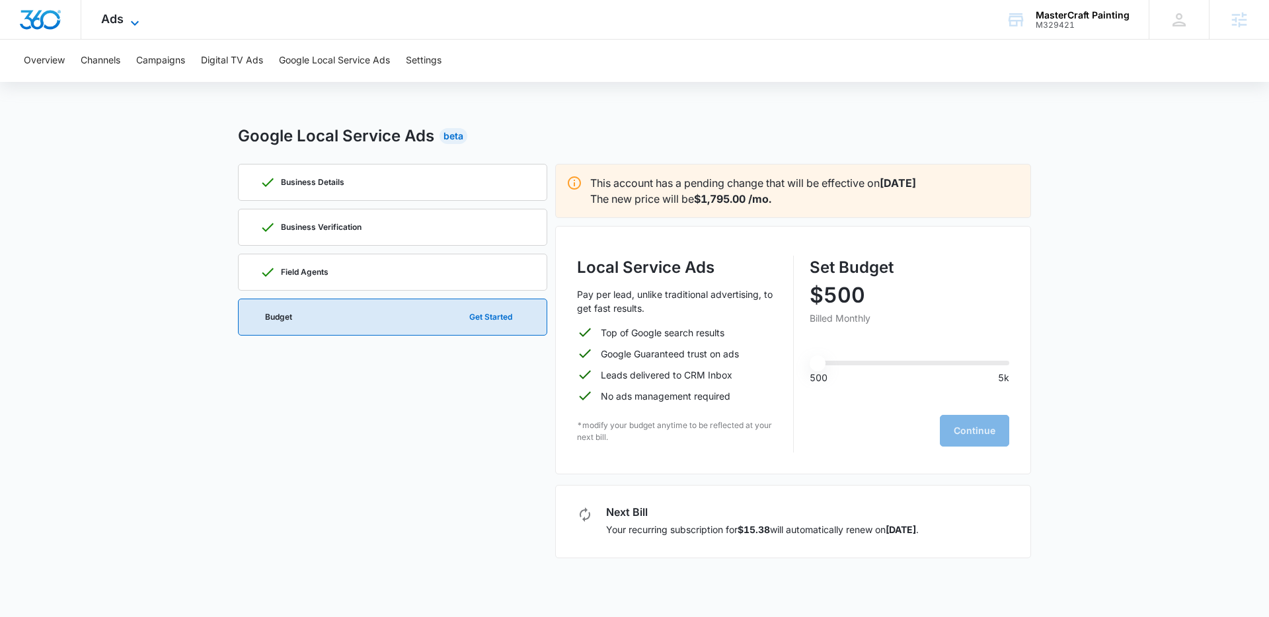
click at [128, 16] on icon at bounding box center [135, 23] width 16 height 16
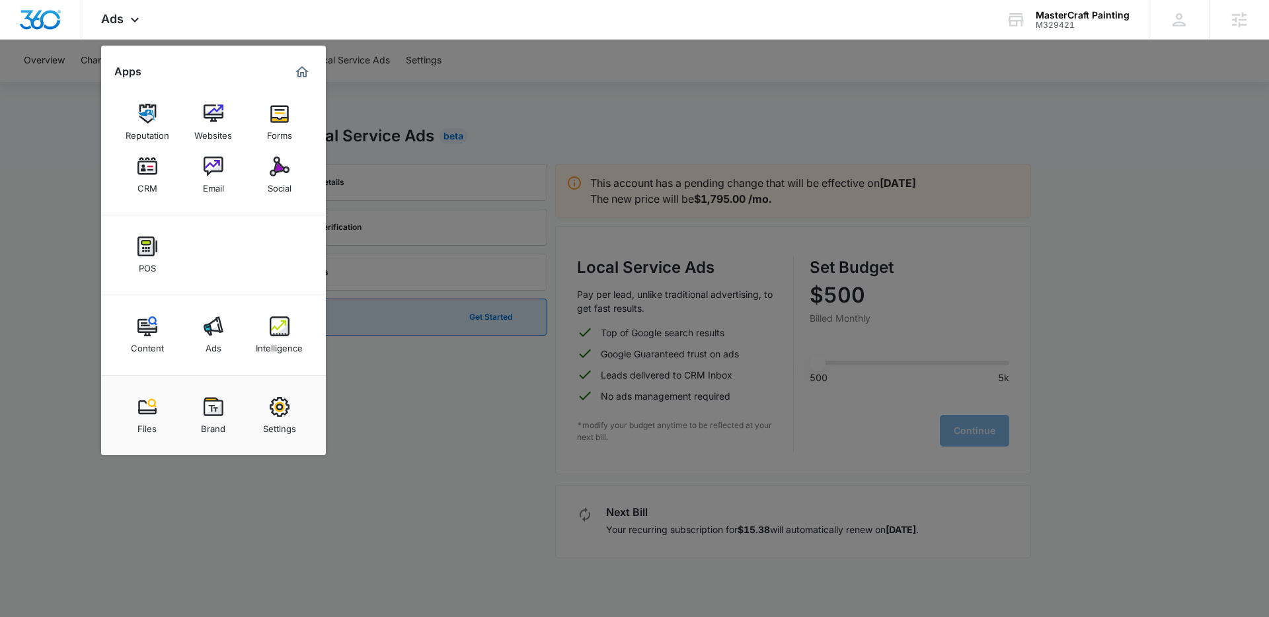
click at [437, 113] on div at bounding box center [634, 308] width 1269 height 617
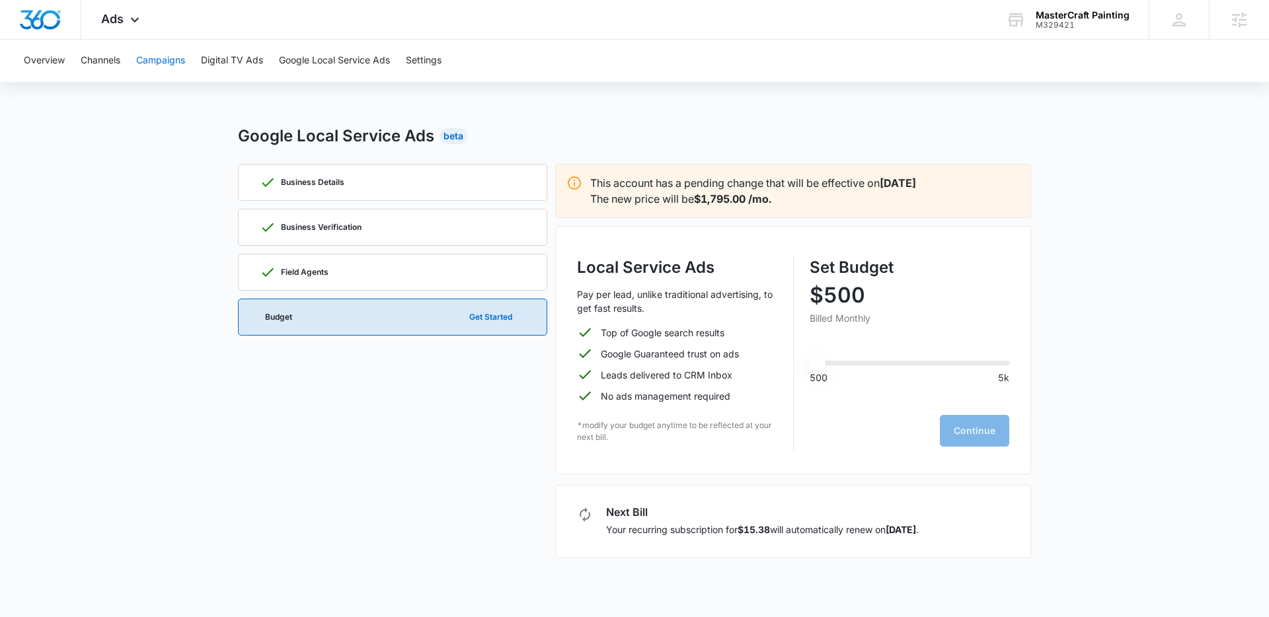
click at [172, 54] on button "Campaigns" at bounding box center [160, 61] width 49 height 42
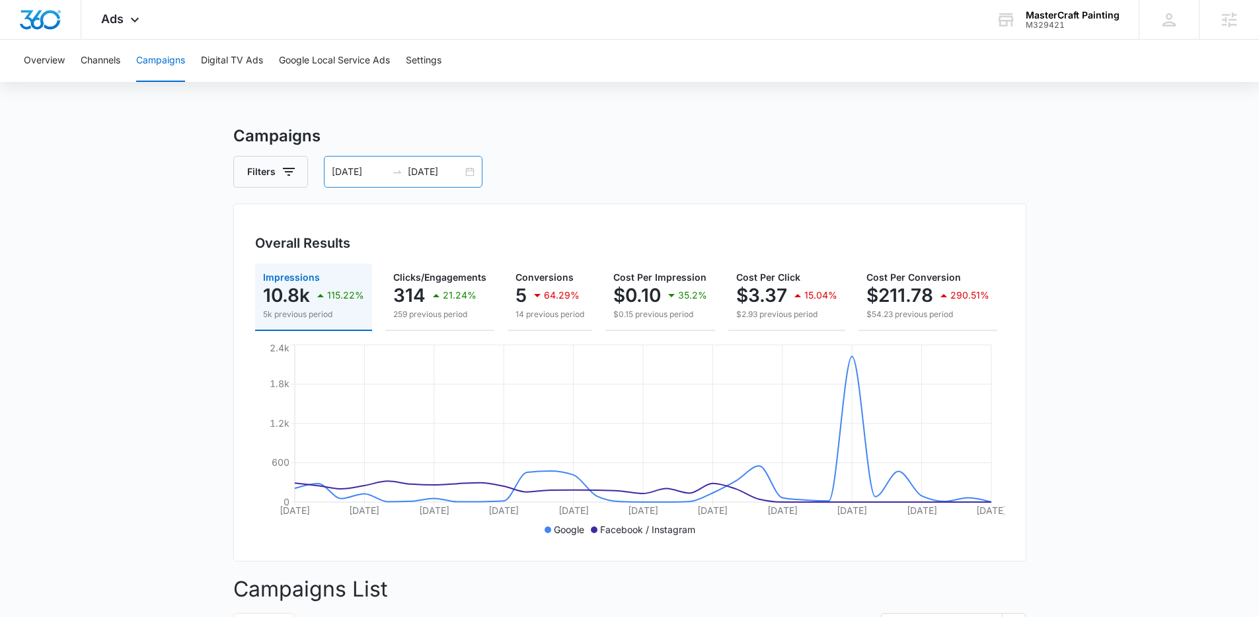
click at [478, 172] on div "08/06/2025 09/05/2025" at bounding box center [403, 172] width 159 height 32
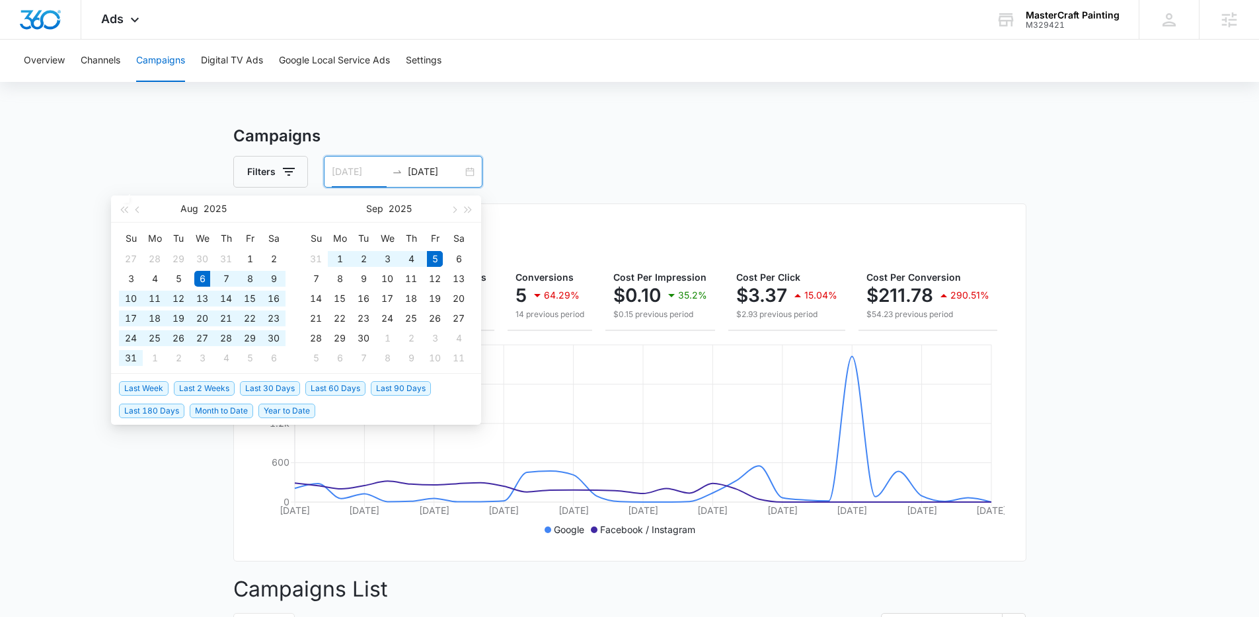
type input "08/06/2025"
click at [272, 393] on span "Last 30 Days" at bounding box center [270, 388] width 60 height 15
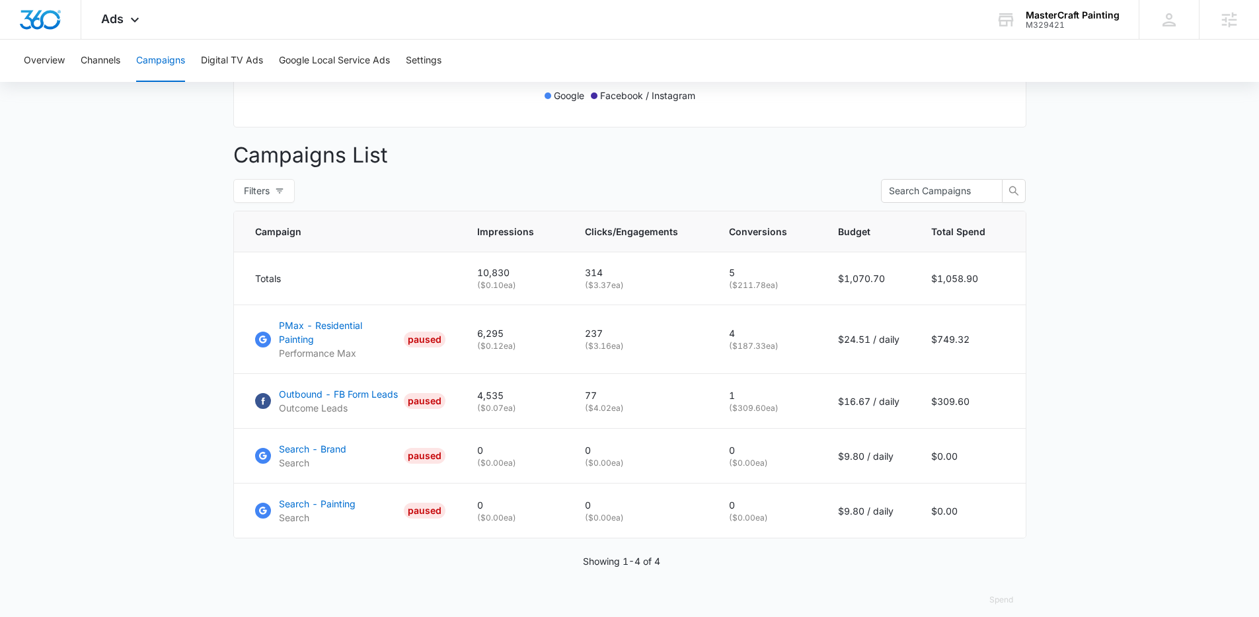
scroll to position [445, 0]
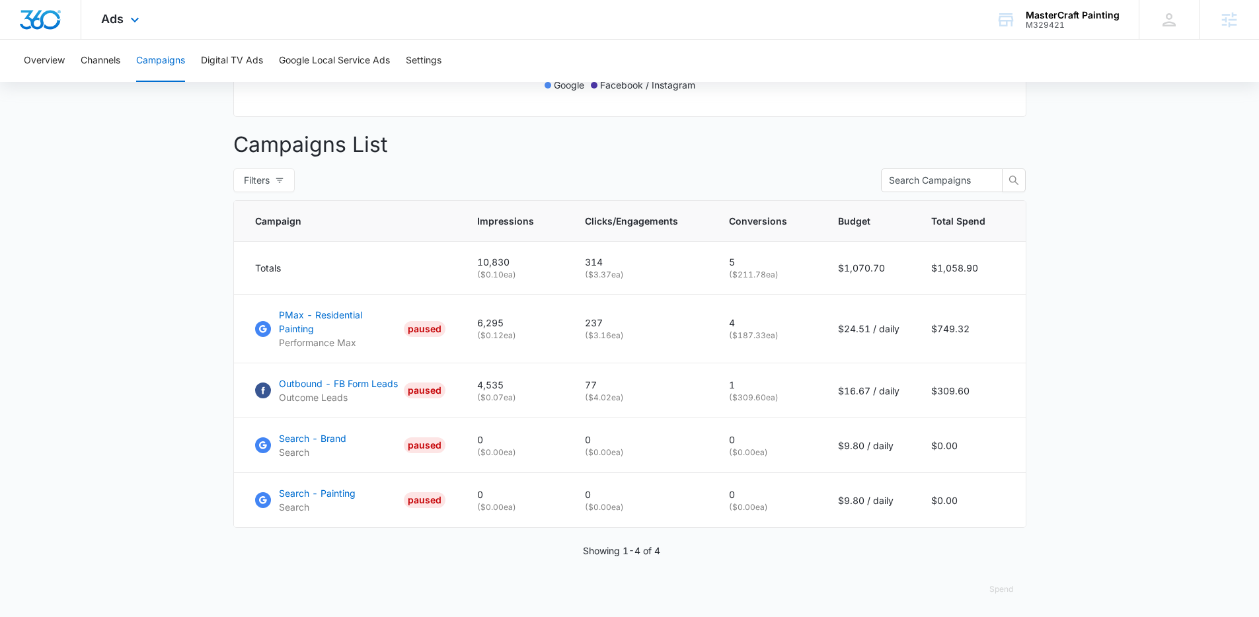
click at [128, 31] on div "Ads Apps Reputation Websites Forms CRM Email Social POS Content Ads Intelligenc…" at bounding box center [121, 19] width 81 height 39
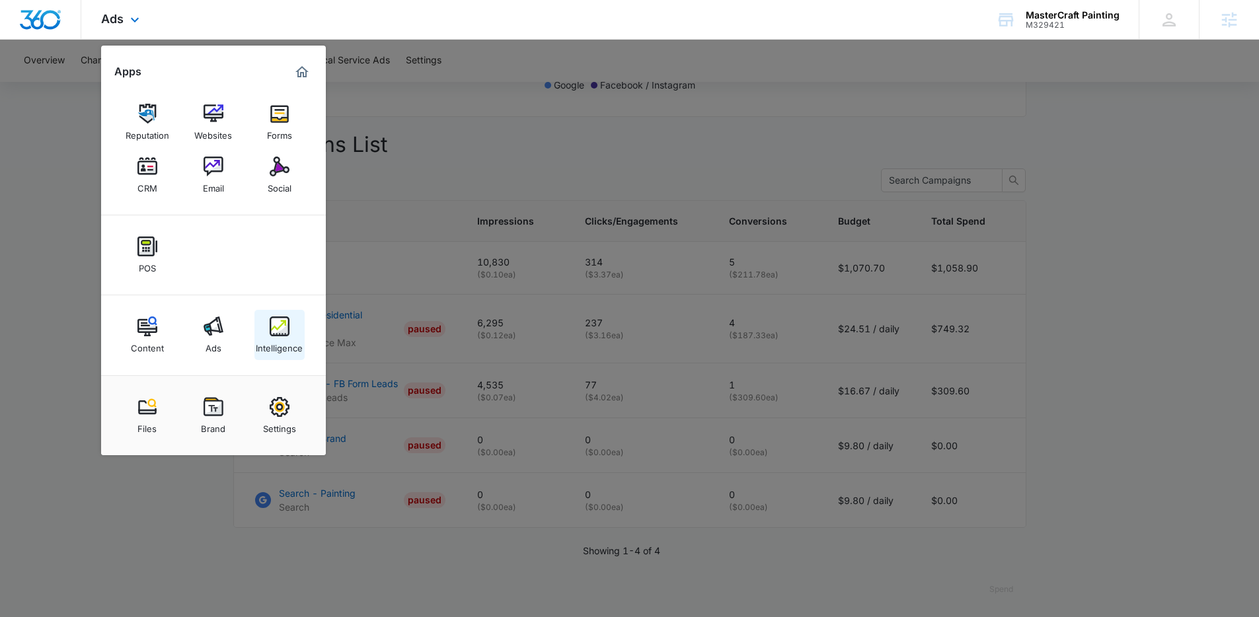
click at [290, 319] on link "Intelligence" at bounding box center [279, 335] width 50 height 50
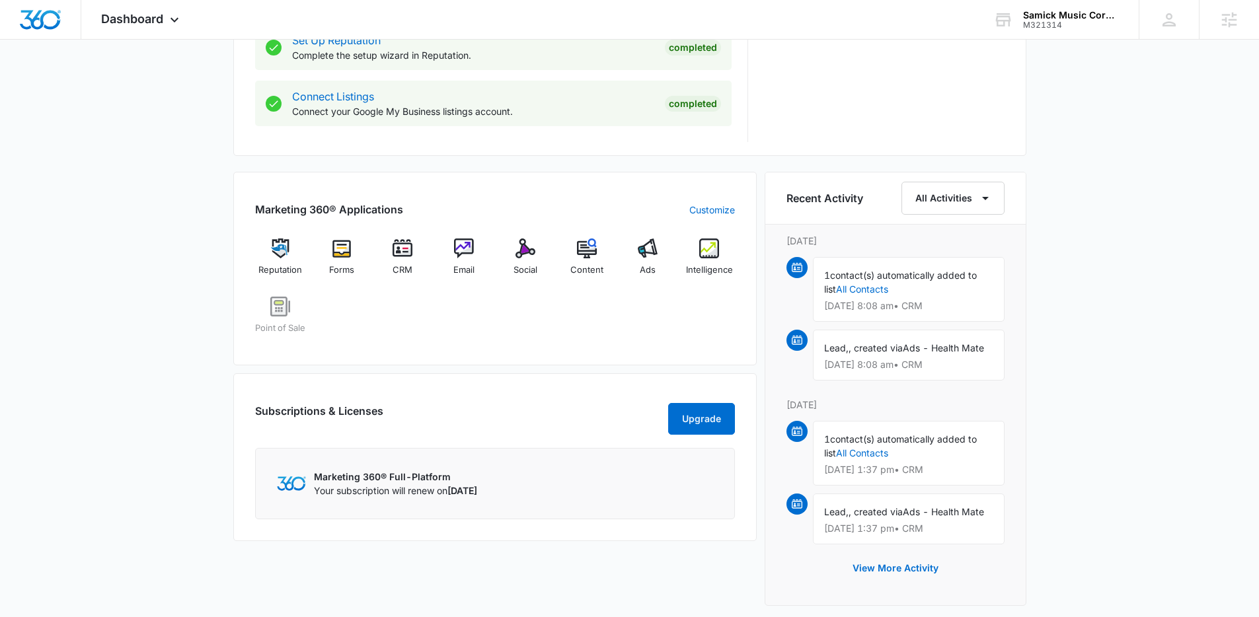
scroll to position [854, 0]
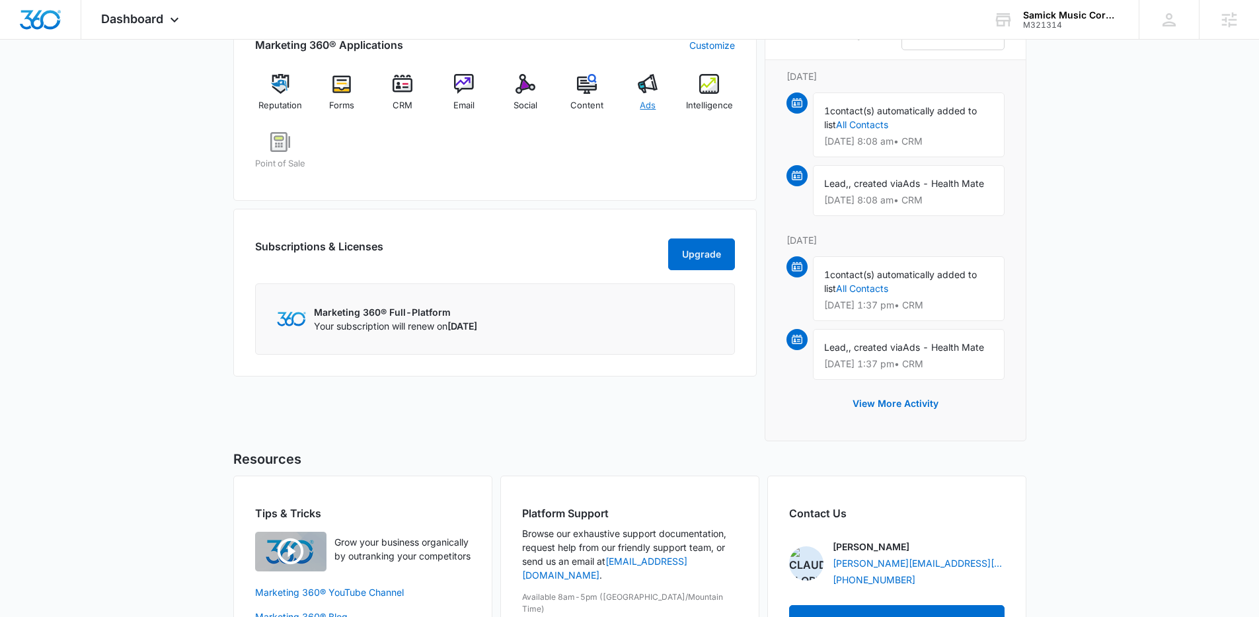
click at [642, 92] on img at bounding box center [648, 84] width 20 height 20
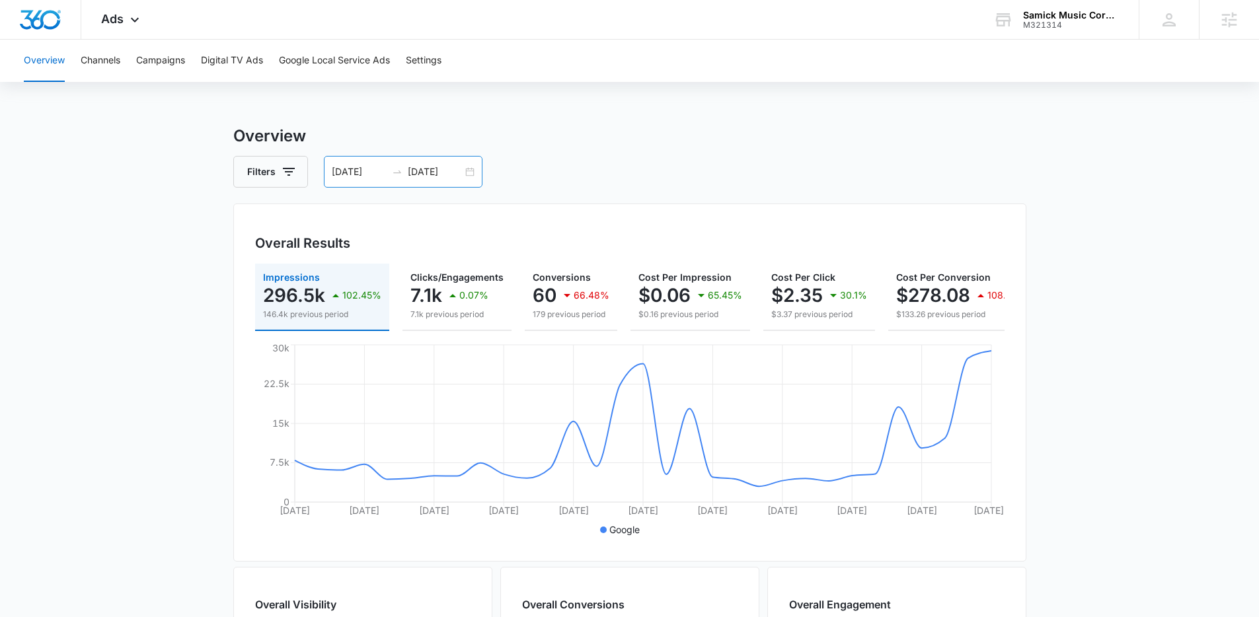
click at [469, 172] on div "07/18/2025 08/17/2025" at bounding box center [403, 172] width 159 height 32
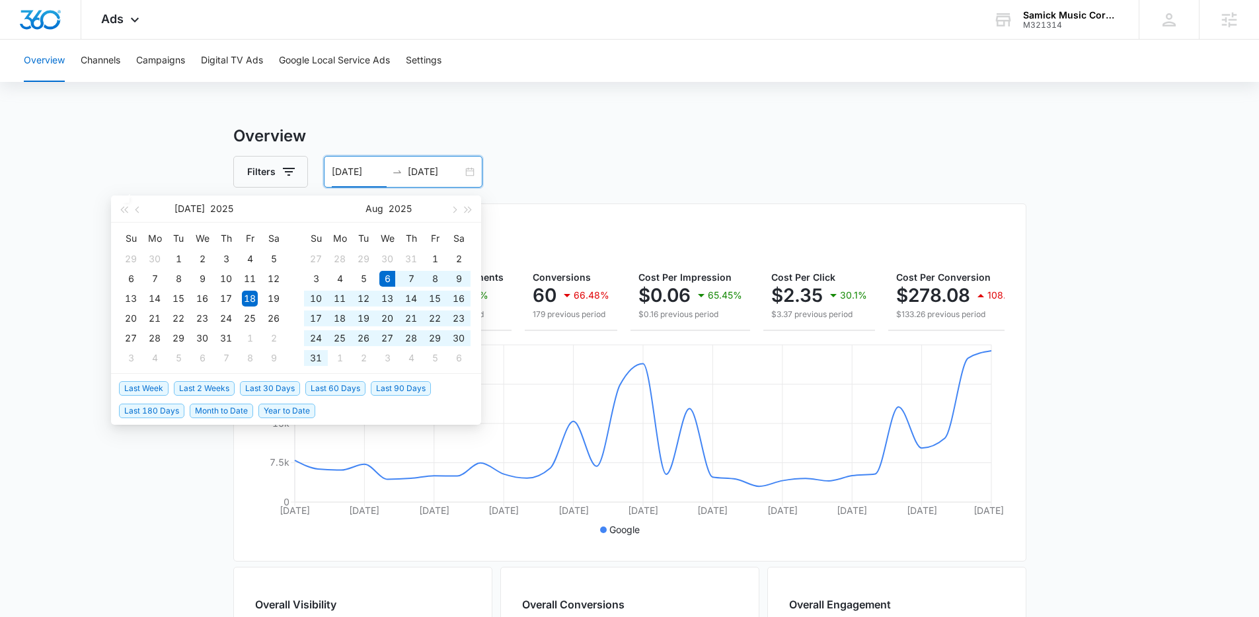
click at [262, 391] on span "Last 30 Days" at bounding box center [270, 388] width 60 height 15
type input "08/06/2025"
type input "09/05/2025"
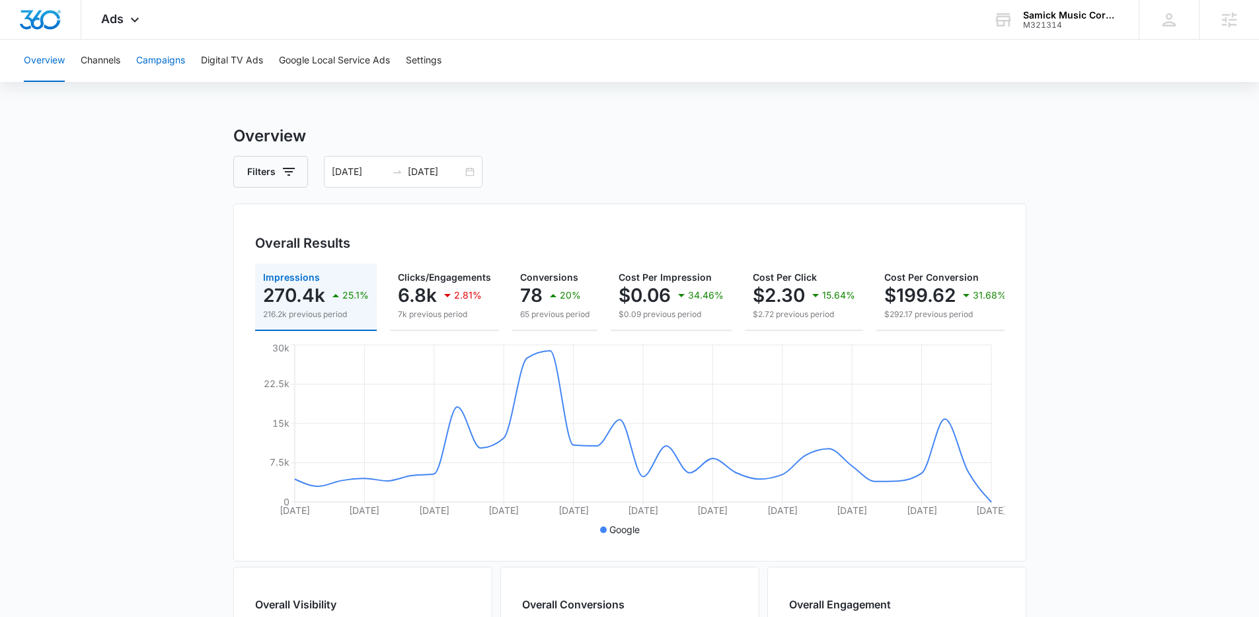
click at [157, 63] on button "Campaigns" at bounding box center [160, 61] width 49 height 42
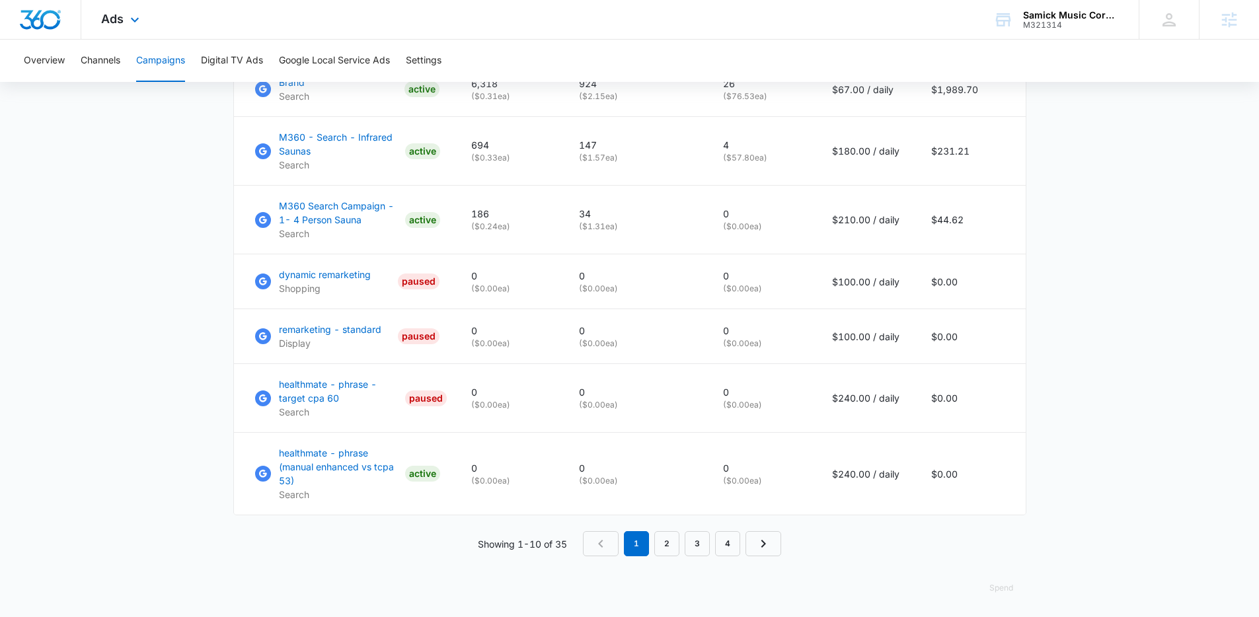
scroll to position [854, 0]
click at [998, 587] on button "Spend" at bounding box center [1001, 586] width 50 height 32
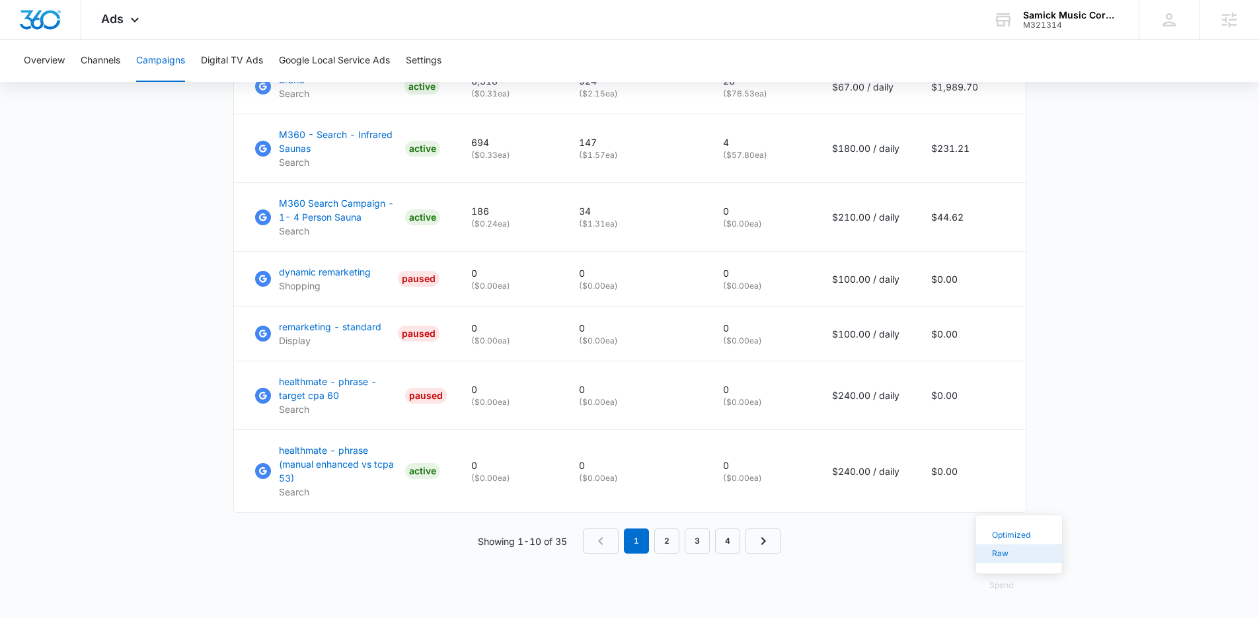
click at [1026, 550] on div "Raw" at bounding box center [1011, 554] width 38 height 8
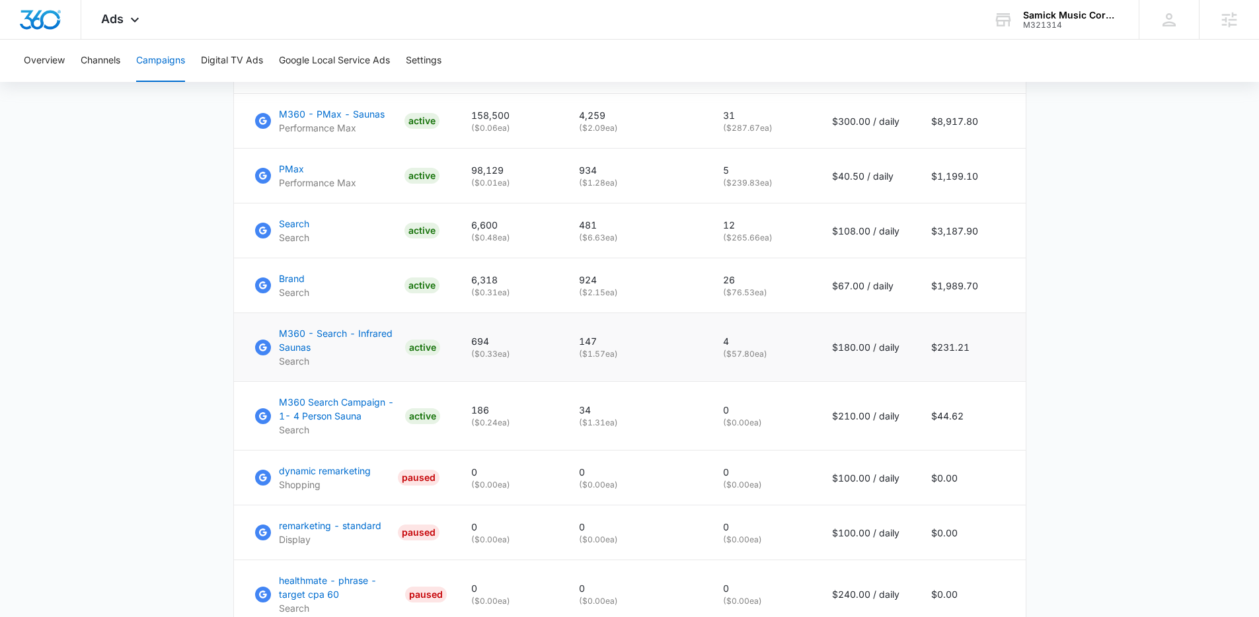
scroll to position [0, 0]
